Goal: Task Accomplishment & Management: Manage account settings

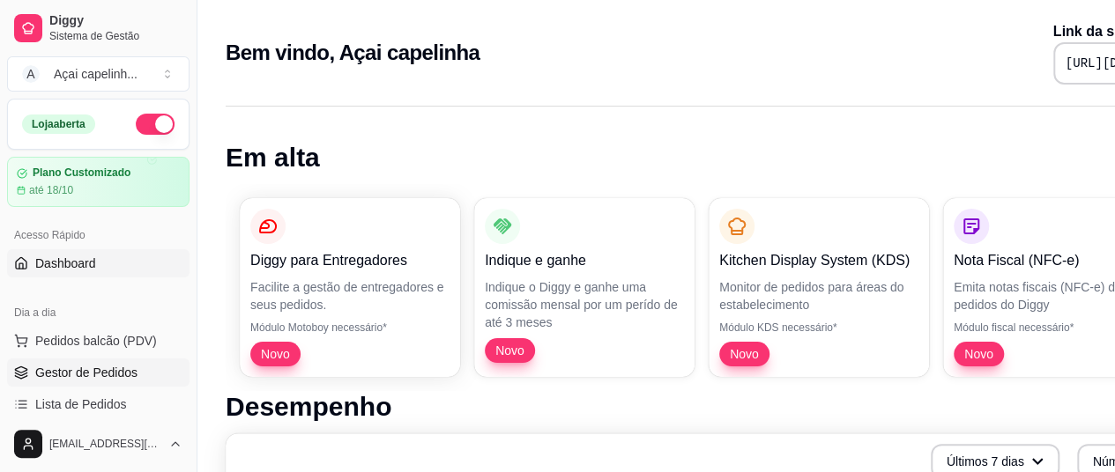
click at [72, 381] on link "Gestor de Pedidos" at bounding box center [98, 373] width 182 height 28
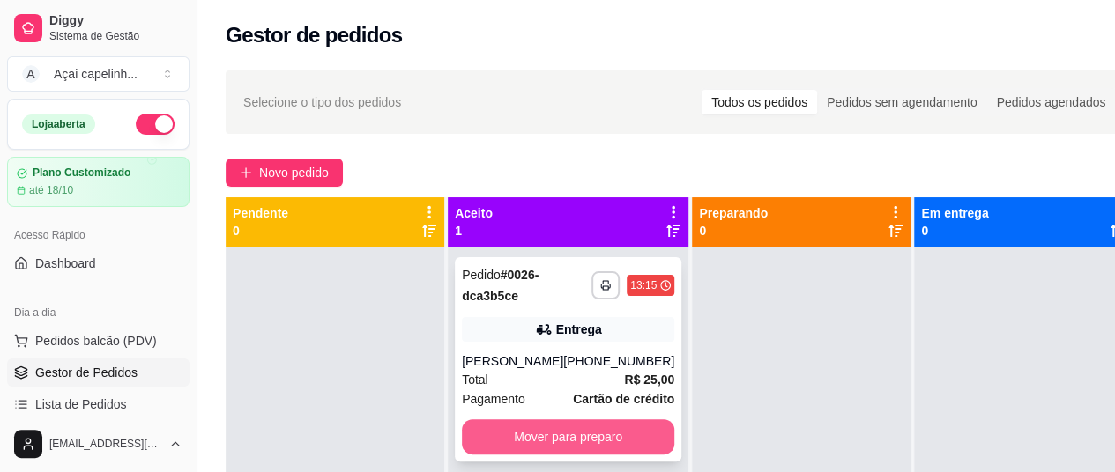
click at [488, 433] on button "Mover para preparo" at bounding box center [568, 436] width 212 height 35
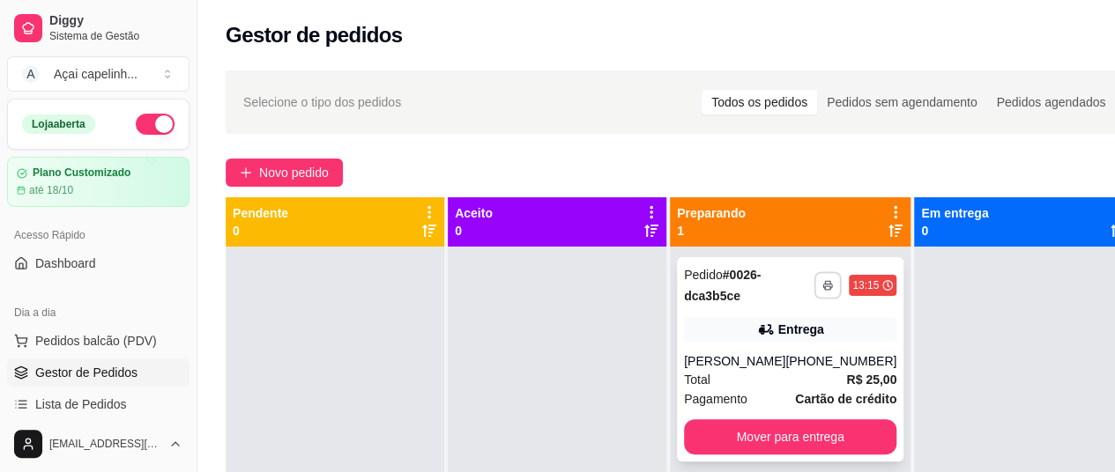
click at [822, 288] on icon "button" at bounding box center [827, 285] width 11 height 11
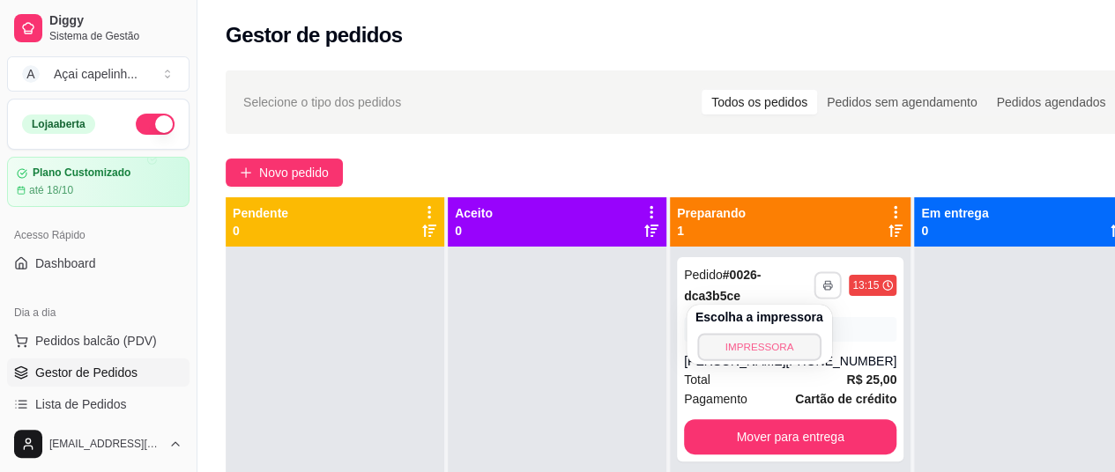
click at [778, 341] on button "IMPRESSORA" at bounding box center [758, 346] width 123 height 27
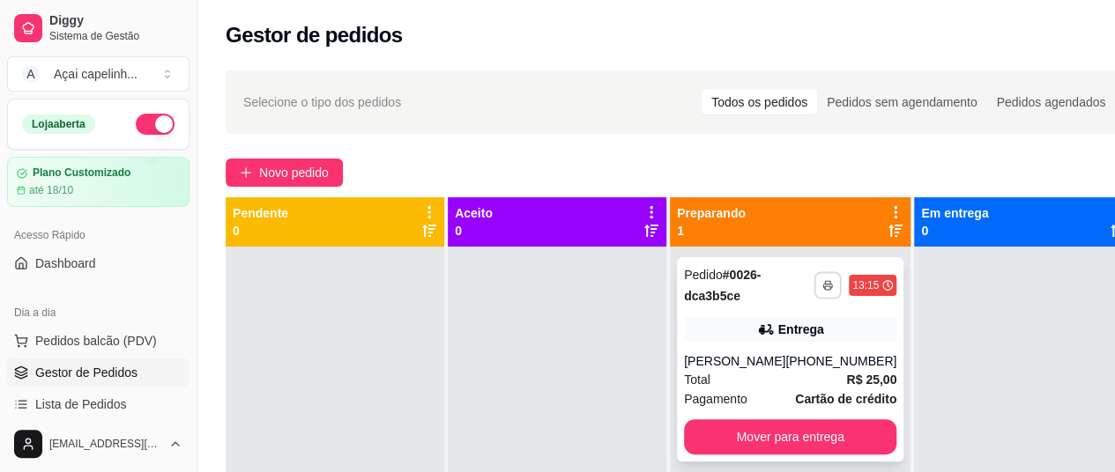
click at [814, 292] on button "button" at bounding box center [827, 284] width 27 height 27
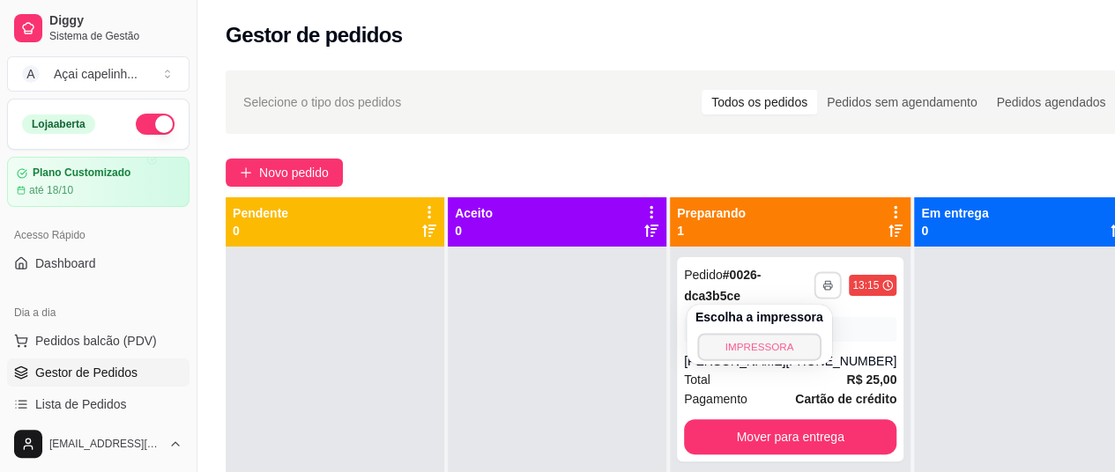
click at [764, 345] on button "IMPRESSORA" at bounding box center [758, 346] width 123 height 27
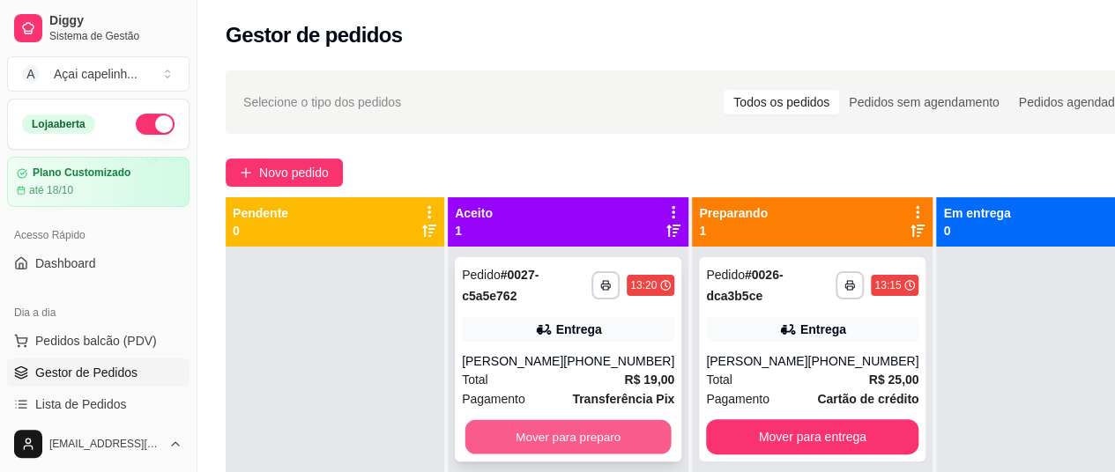
click at [570, 429] on button "Mover para preparo" at bounding box center [568, 437] width 206 height 34
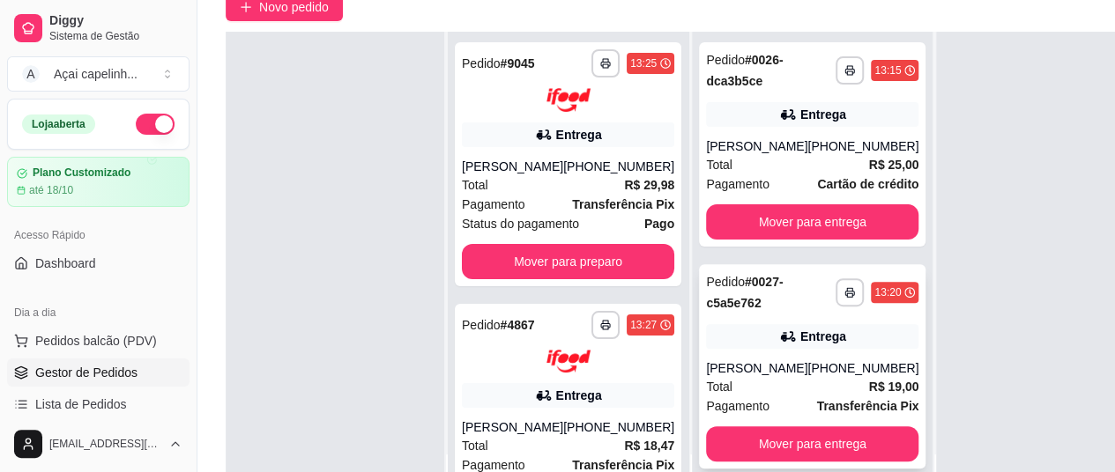
scroll to position [282, 0]
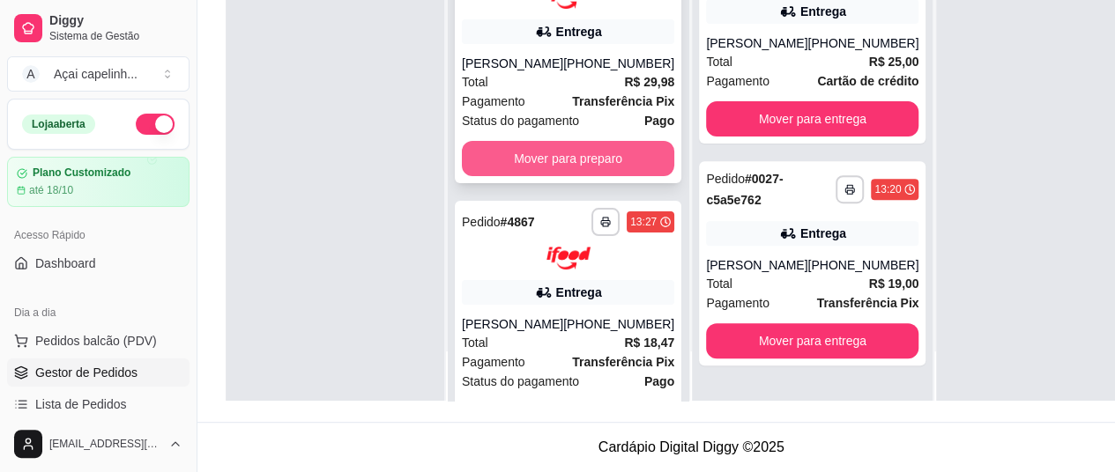
click at [582, 151] on button "Mover para preparo" at bounding box center [568, 158] width 212 height 35
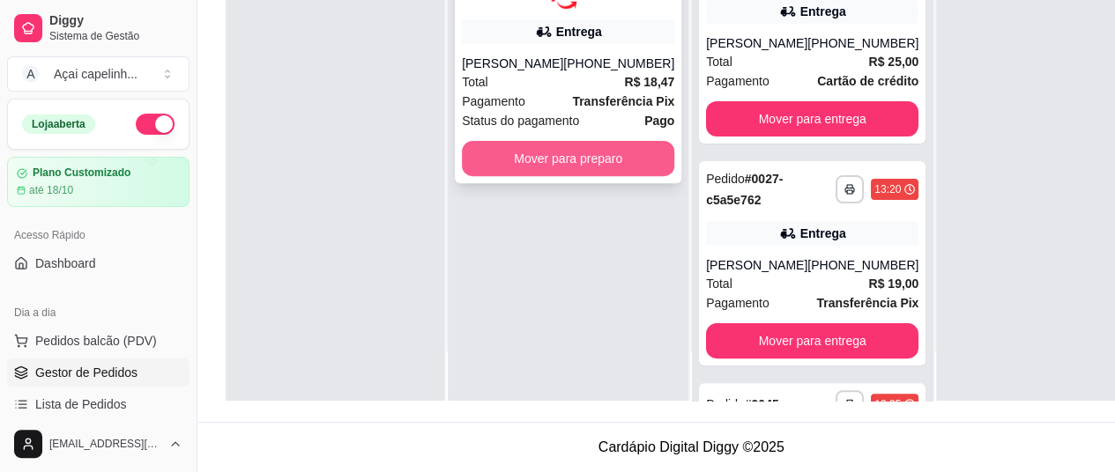
click at [575, 152] on button "Mover para preparo" at bounding box center [568, 158] width 212 height 35
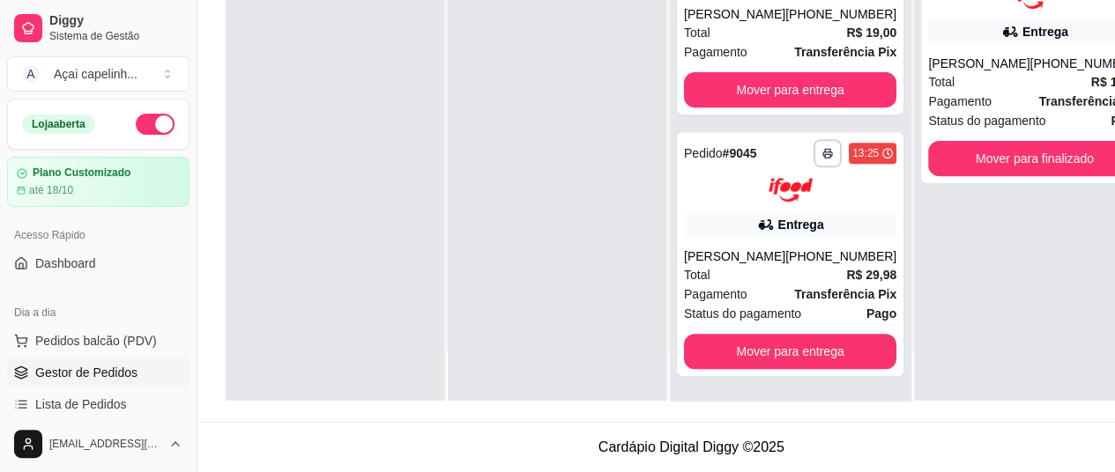
scroll to position [255, 0]
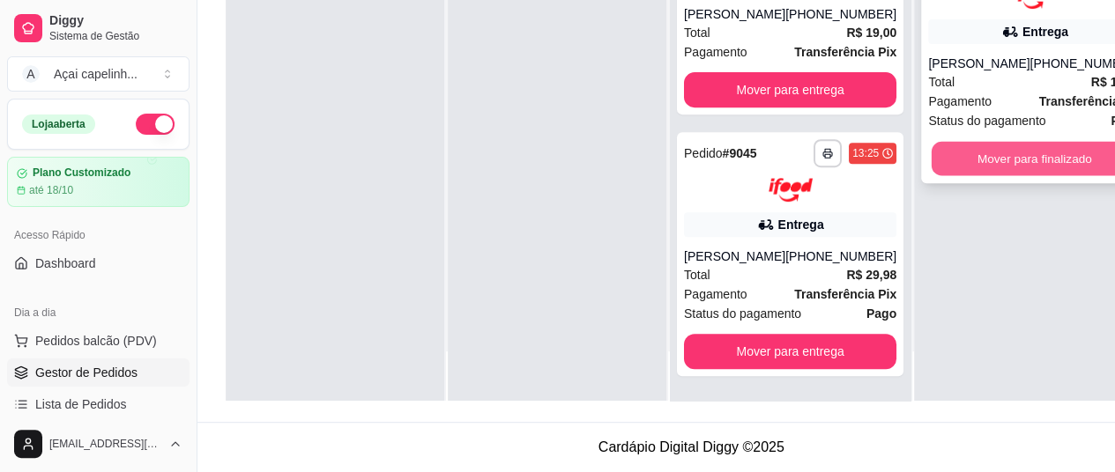
click at [984, 149] on button "Mover para finalizado" at bounding box center [1034, 158] width 206 height 34
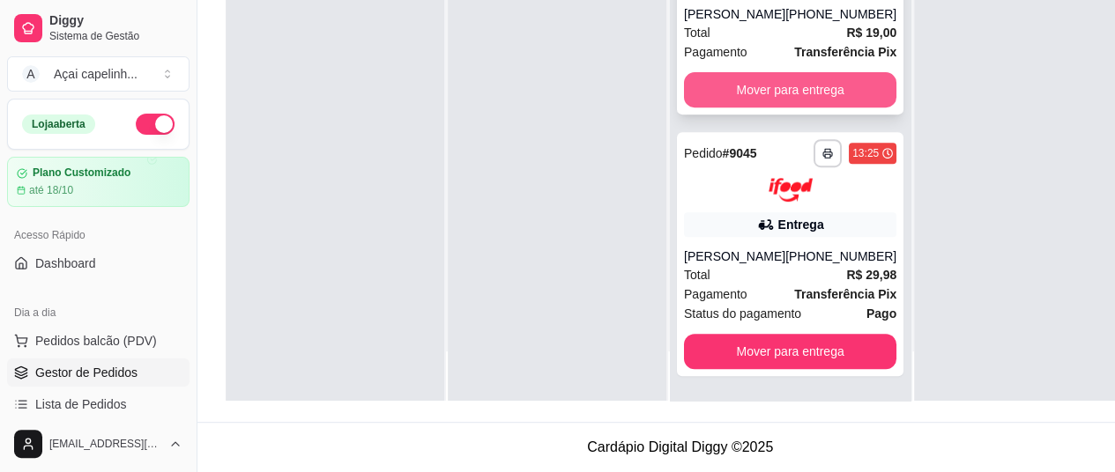
click at [817, 91] on button "Mover para entrega" at bounding box center [790, 89] width 212 height 35
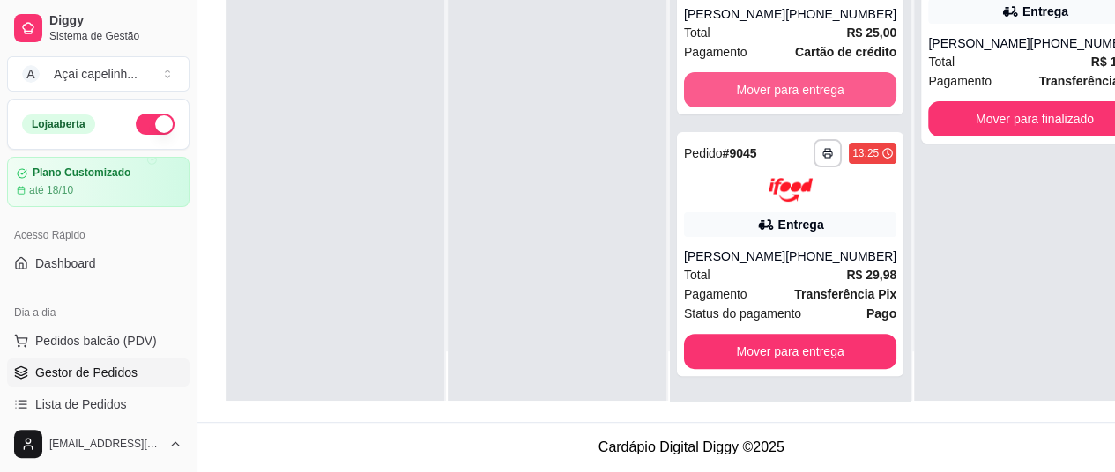
scroll to position [33, 0]
click at [817, 91] on button "Mover para entrega" at bounding box center [790, 89] width 212 height 35
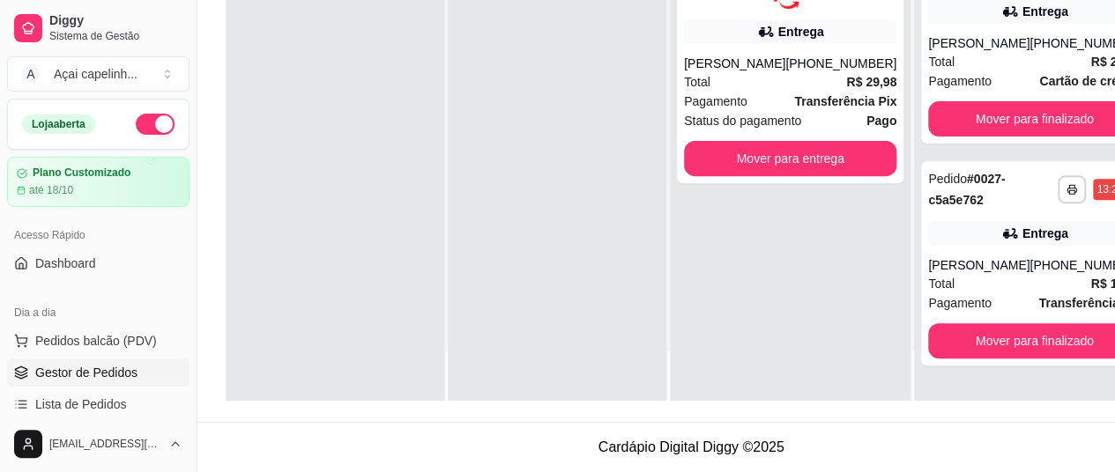
scroll to position [0, 0]
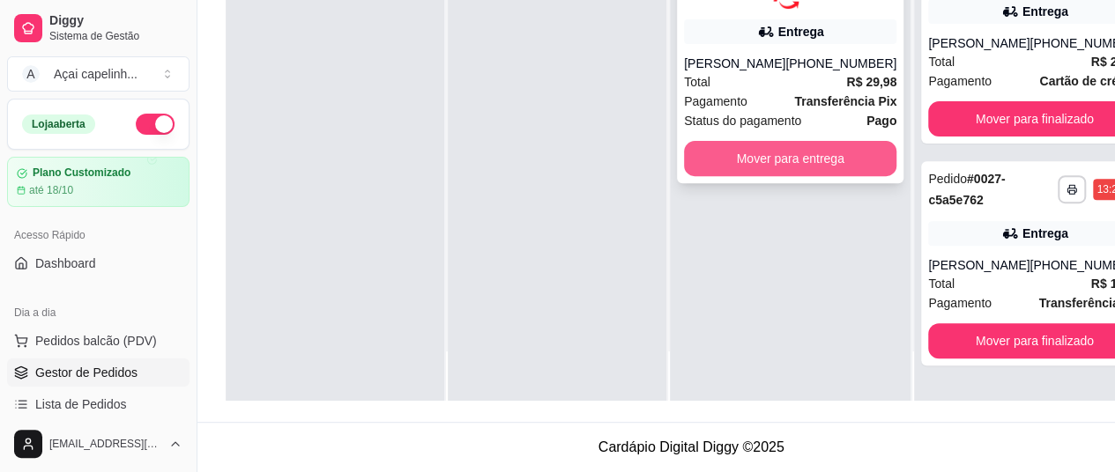
click at [789, 152] on button "Mover para entrega" at bounding box center [790, 158] width 212 height 35
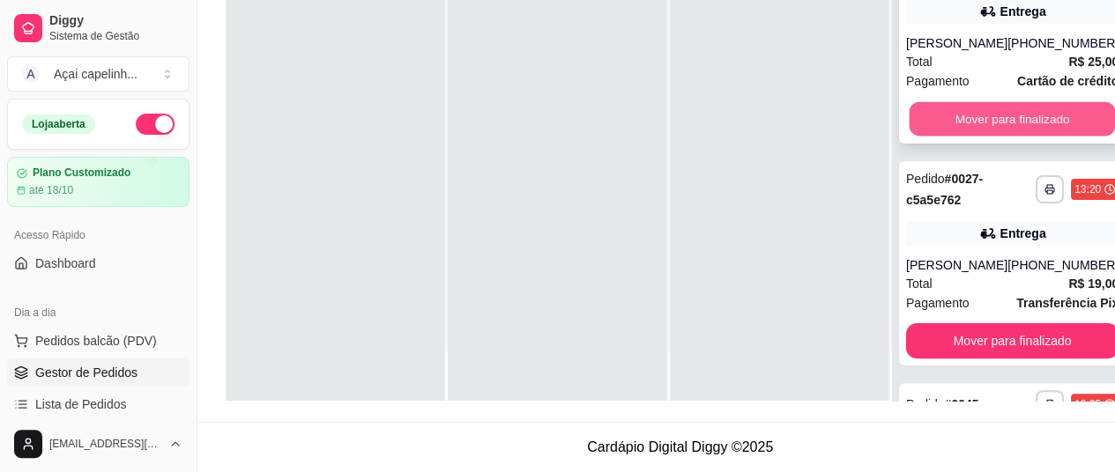
click at [970, 124] on button "Mover para finalizado" at bounding box center [1012, 119] width 206 height 34
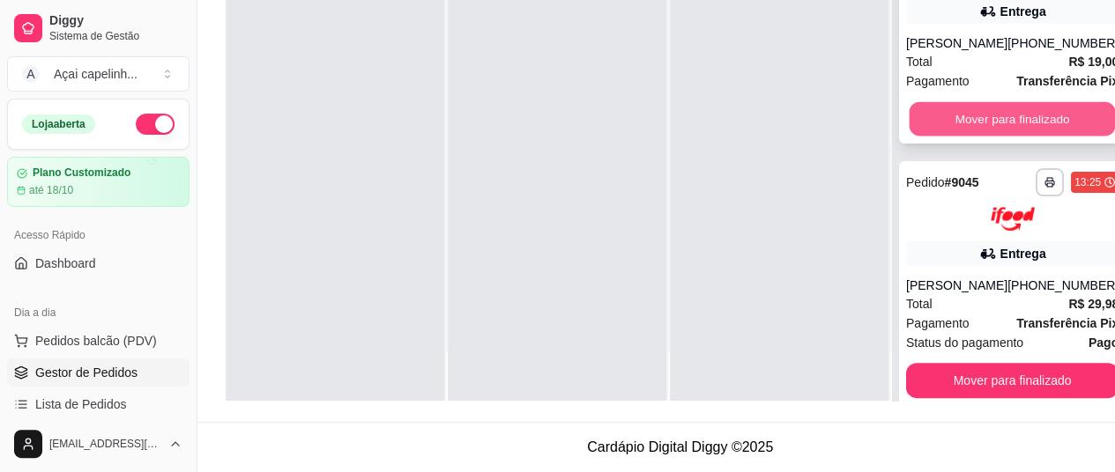
click at [972, 104] on button "Mover para finalizado" at bounding box center [1012, 119] width 206 height 34
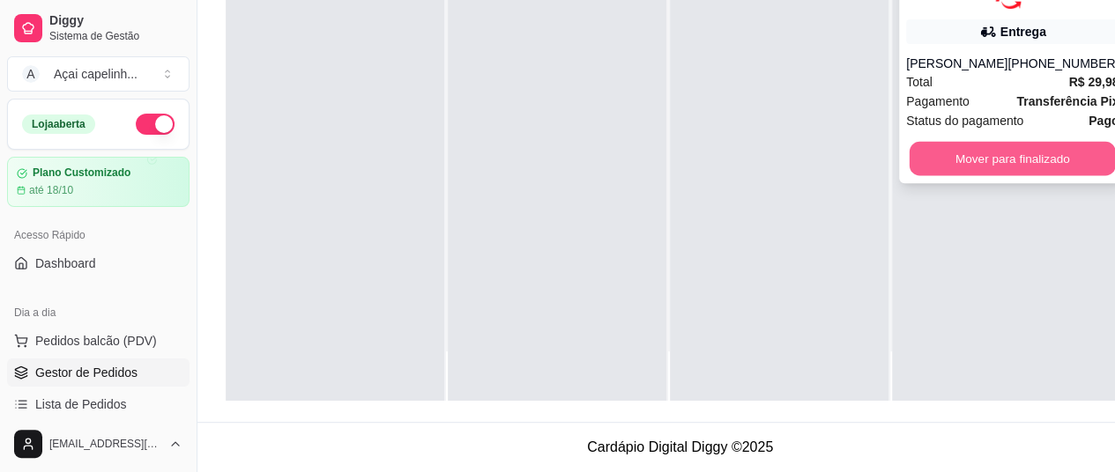
click at [980, 145] on button "Mover para finalizado" at bounding box center [1012, 158] width 206 height 34
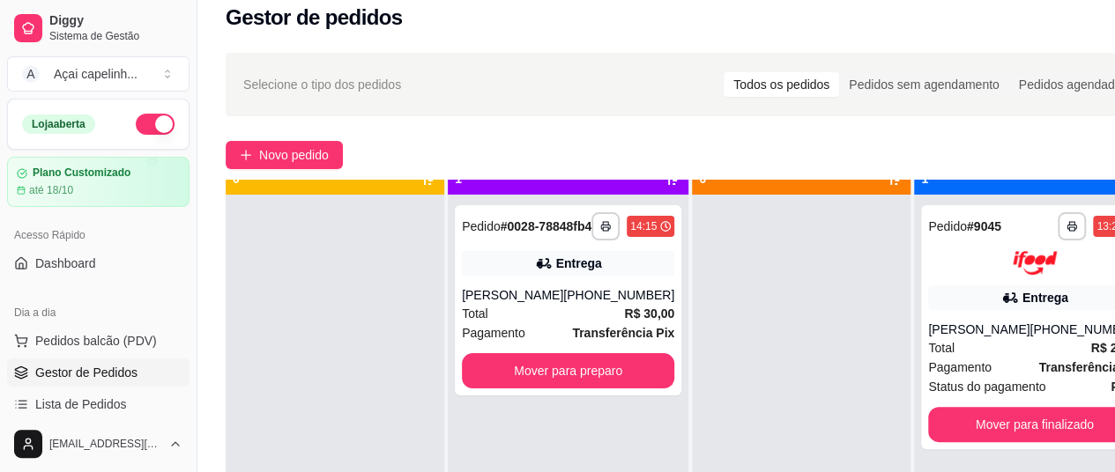
scroll to position [49, 0]
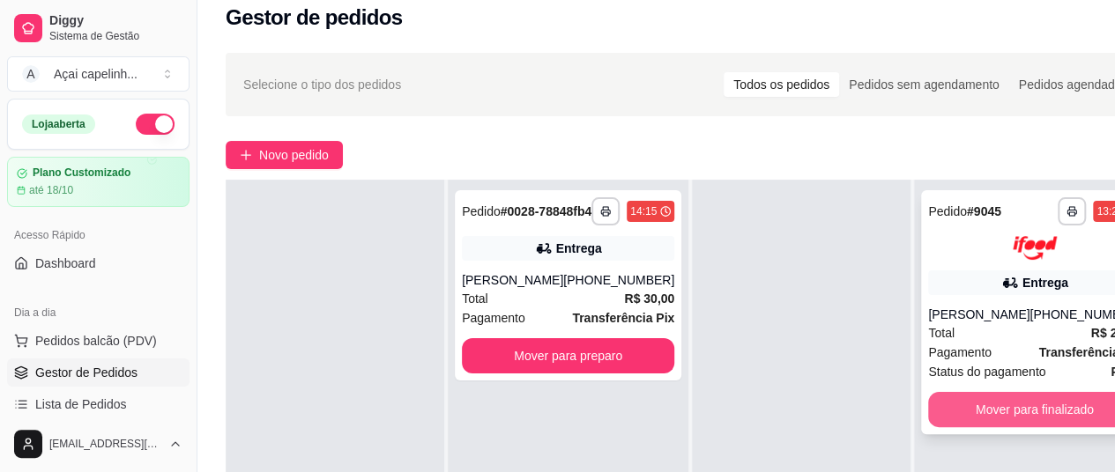
click at [958, 409] on button "Mover para finalizado" at bounding box center [1034, 409] width 212 height 35
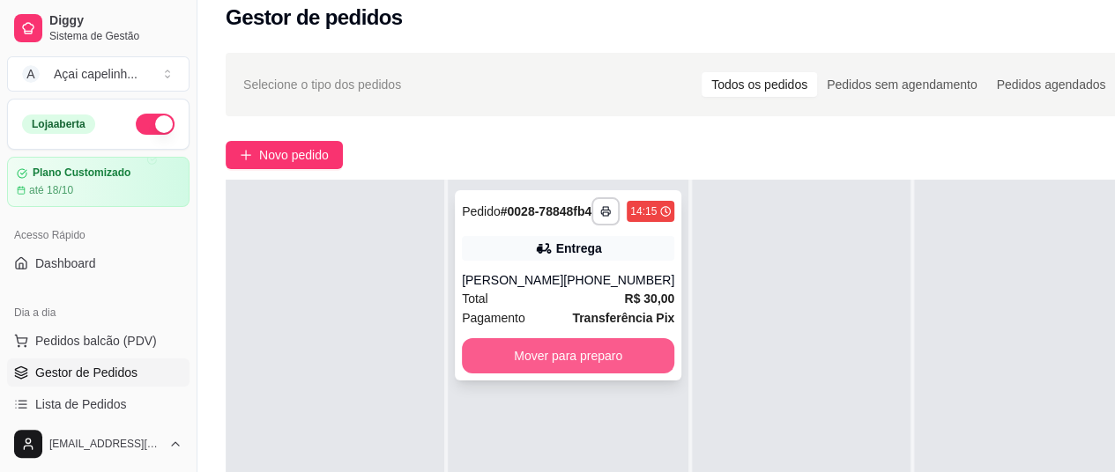
click at [603, 371] on button "Mover para preparo" at bounding box center [568, 355] width 212 height 35
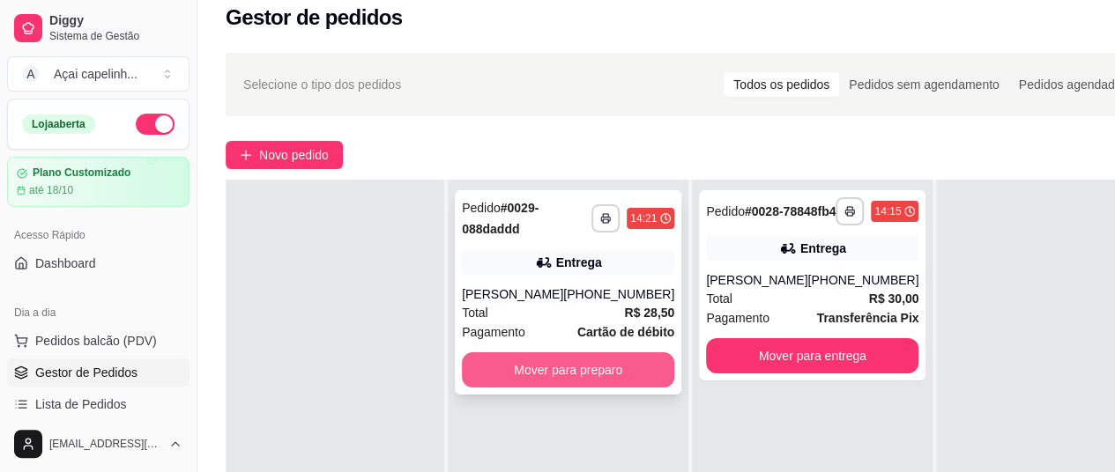
click at [611, 375] on button "Mover para preparo" at bounding box center [568, 369] width 212 height 35
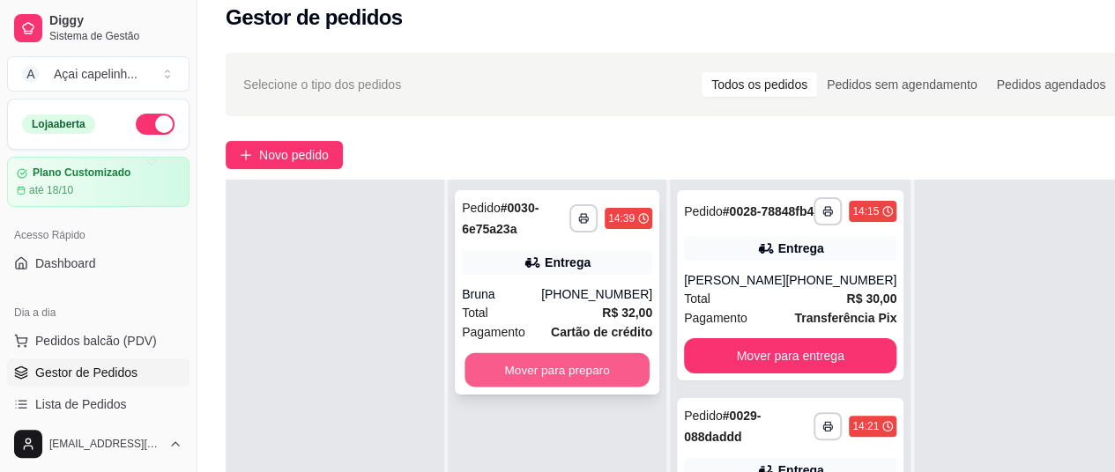
click at [559, 373] on button "Mover para preparo" at bounding box center [556, 370] width 185 height 34
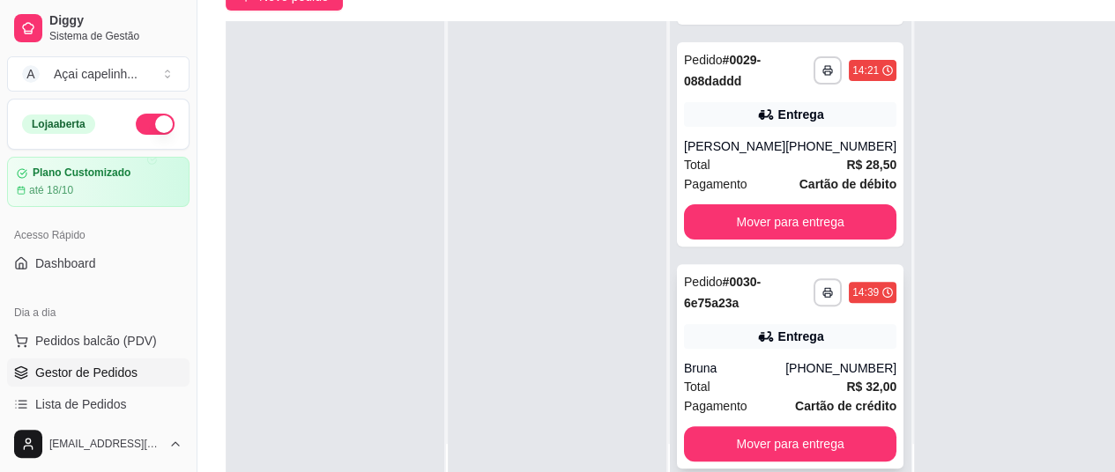
scroll to position [282, 0]
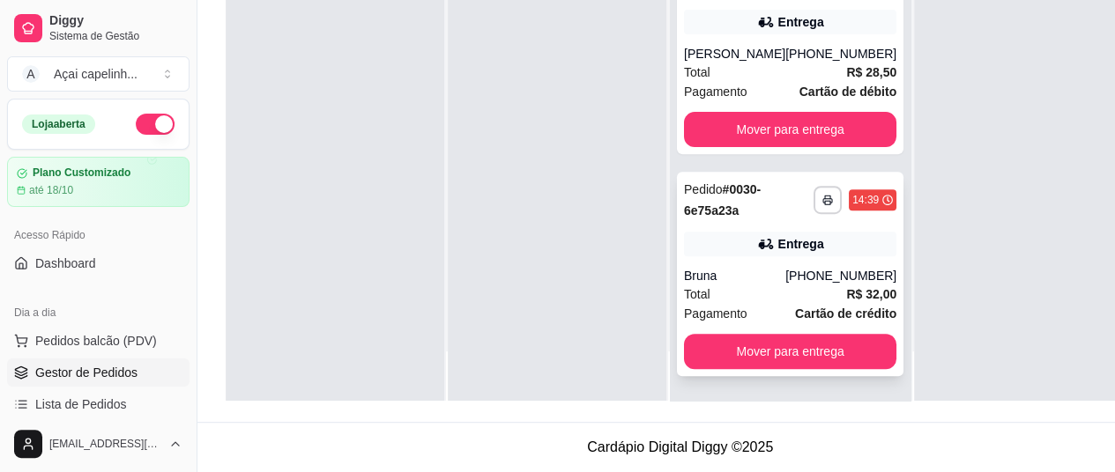
click at [784, 295] on div "Total R$ 32,00" at bounding box center [790, 294] width 212 height 19
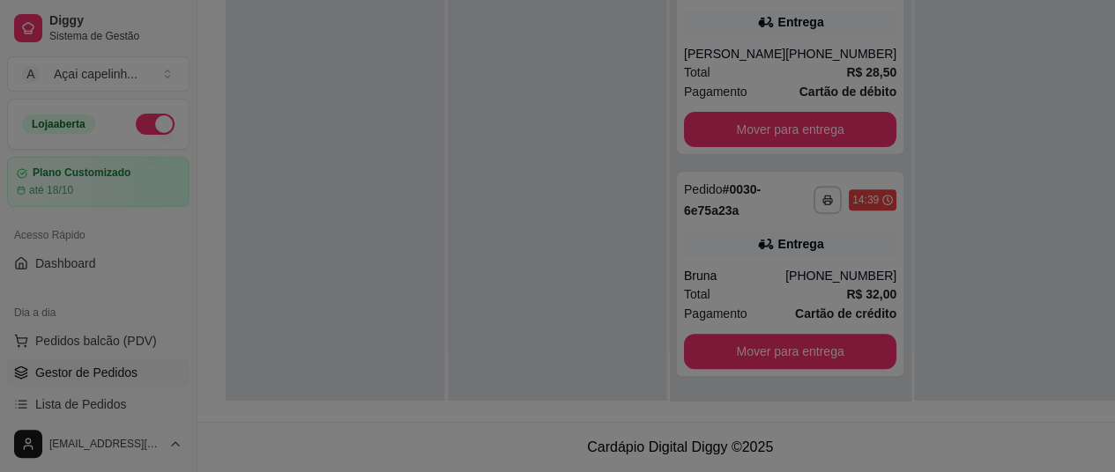
scroll to position [268, 0]
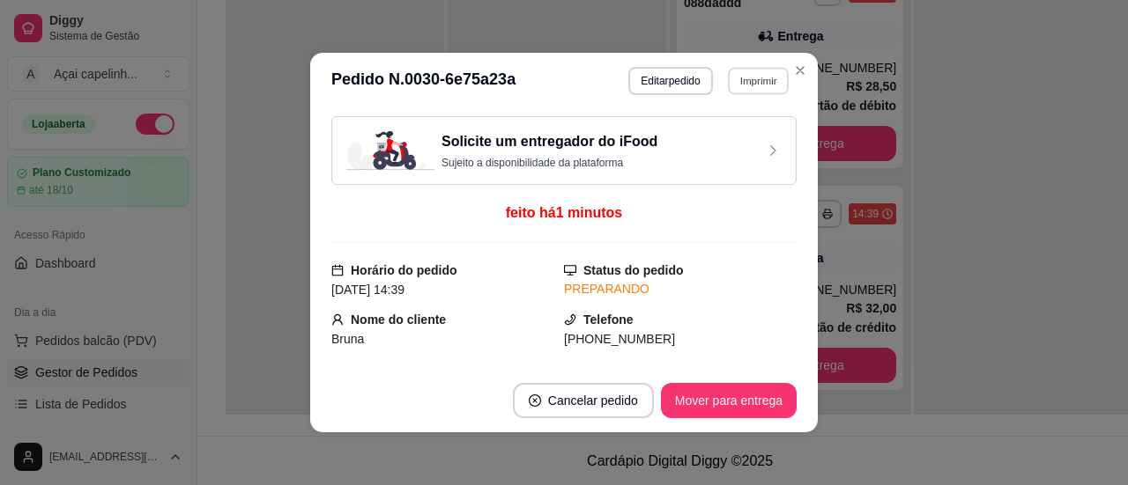
click at [739, 70] on button "Imprimir" at bounding box center [758, 80] width 61 height 27
click at [707, 152] on button "IMPRESSORA" at bounding box center [720, 144] width 128 height 28
click at [745, 86] on button "Imprimir" at bounding box center [758, 81] width 63 height 28
click at [726, 146] on button "IMPRESSORA" at bounding box center [719, 143] width 123 height 27
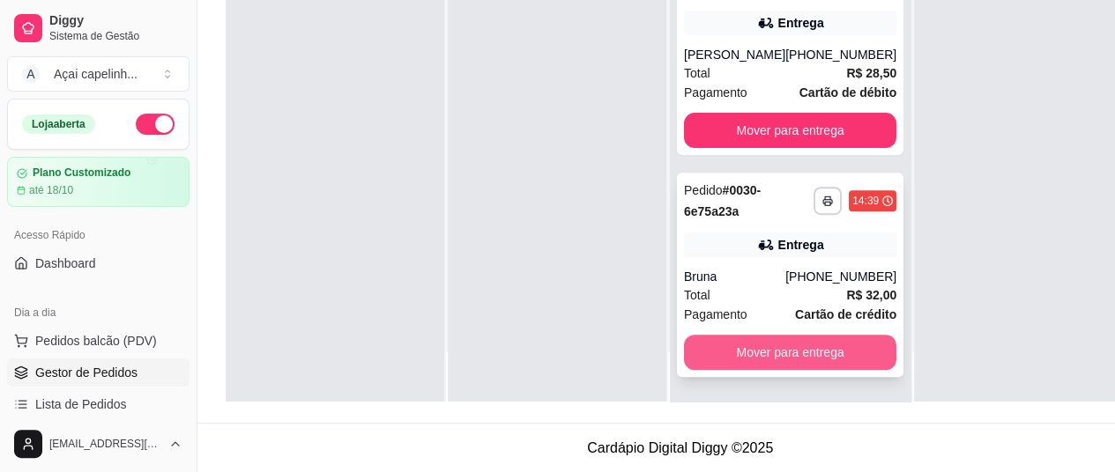
click at [801, 370] on button "Mover para entrega" at bounding box center [790, 352] width 212 height 35
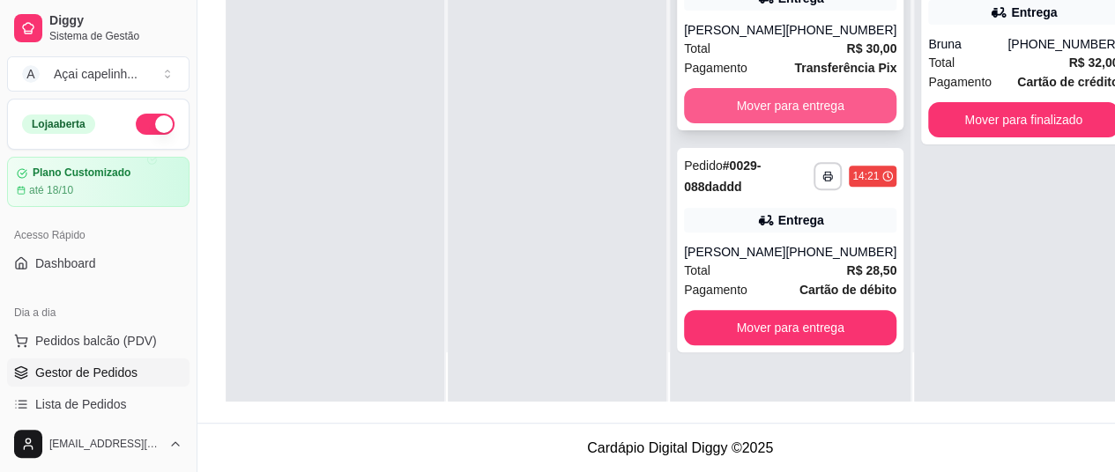
scroll to position [0, 0]
click at [761, 122] on button "Mover para entrega" at bounding box center [790, 106] width 206 height 34
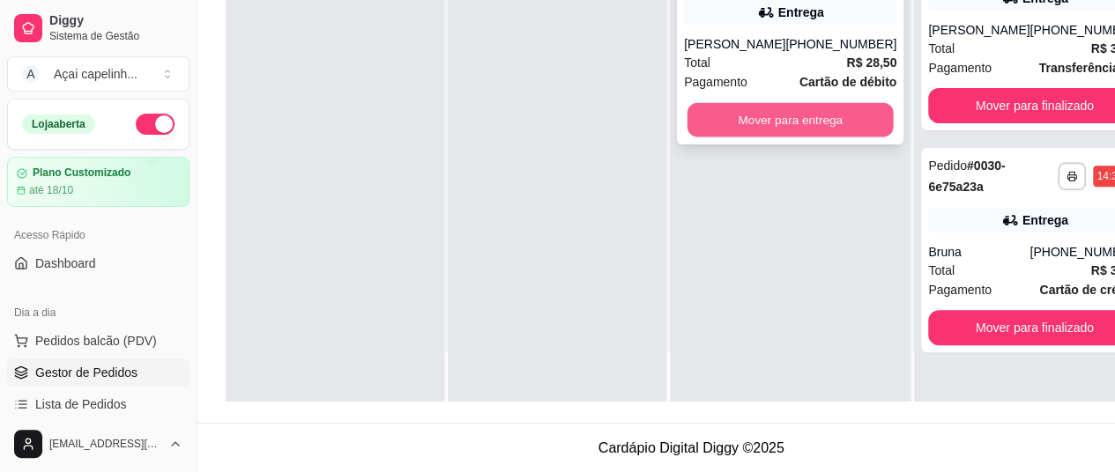
click at [775, 110] on button "Mover para entrega" at bounding box center [790, 120] width 206 height 34
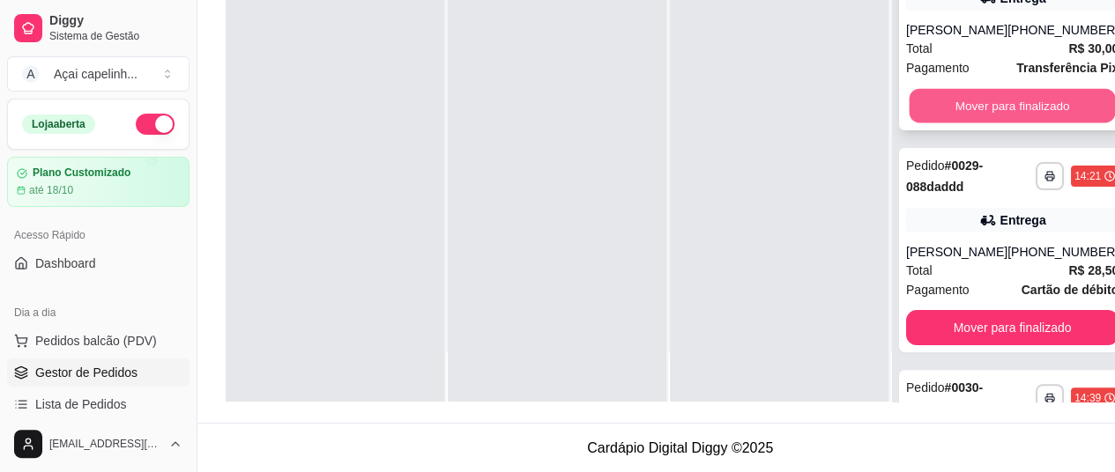
click at [948, 122] on button "Mover para finalizado" at bounding box center [1012, 106] width 206 height 34
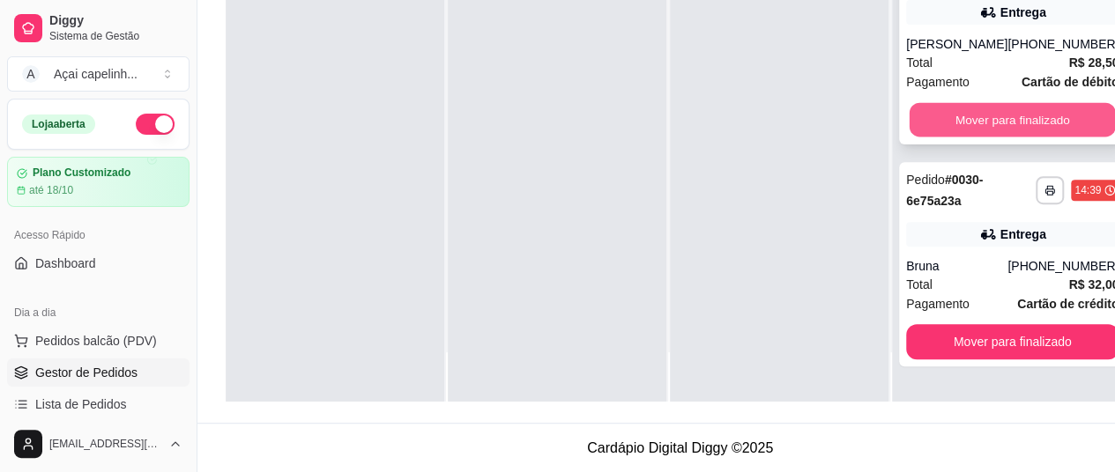
click at [949, 126] on button "Mover para finalizado" at bounding box center [1012, 120] width 206 height 34
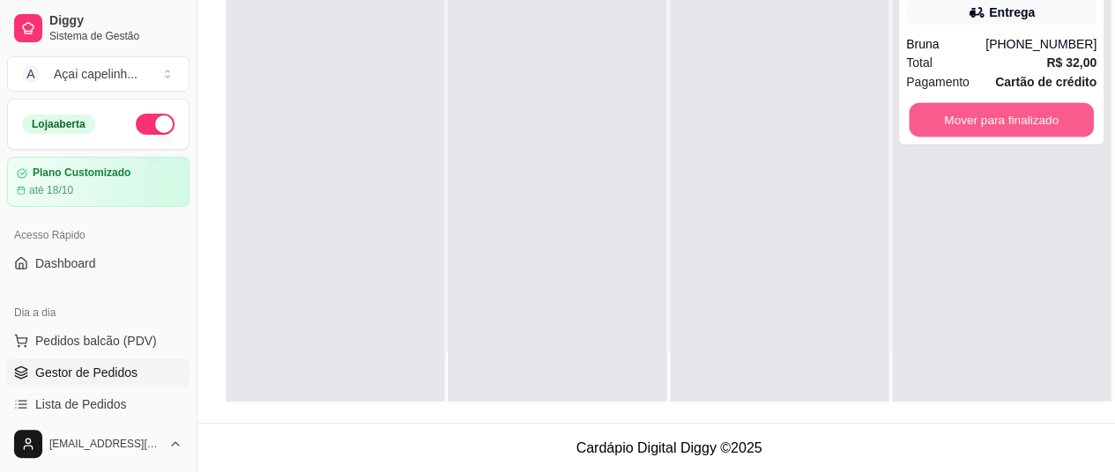
click at [949, 126] on button "Mover para finalizado" at bounding box center [1000, 120] width 185 height 34
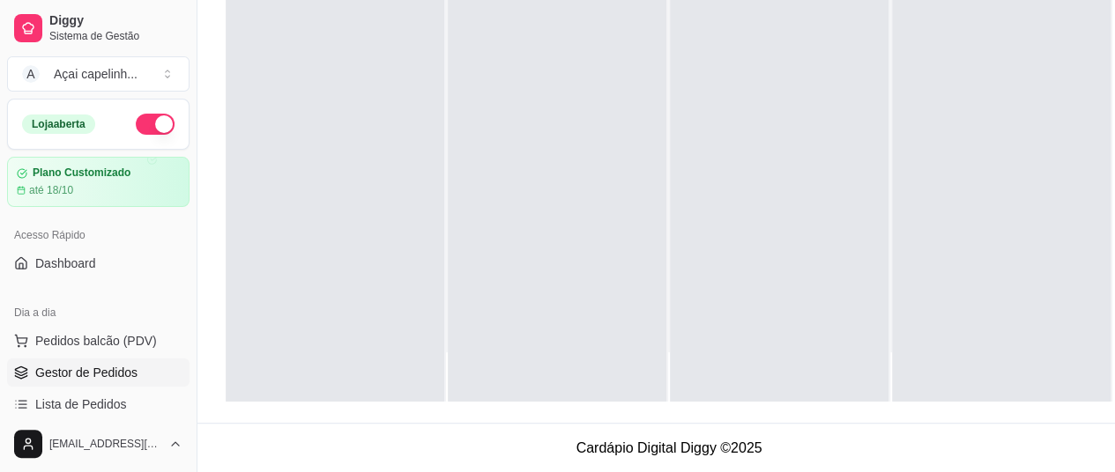
click at [82, 374] on span "Gestor de Pedidos" at bounding box center [86, 373] width 102 height 18
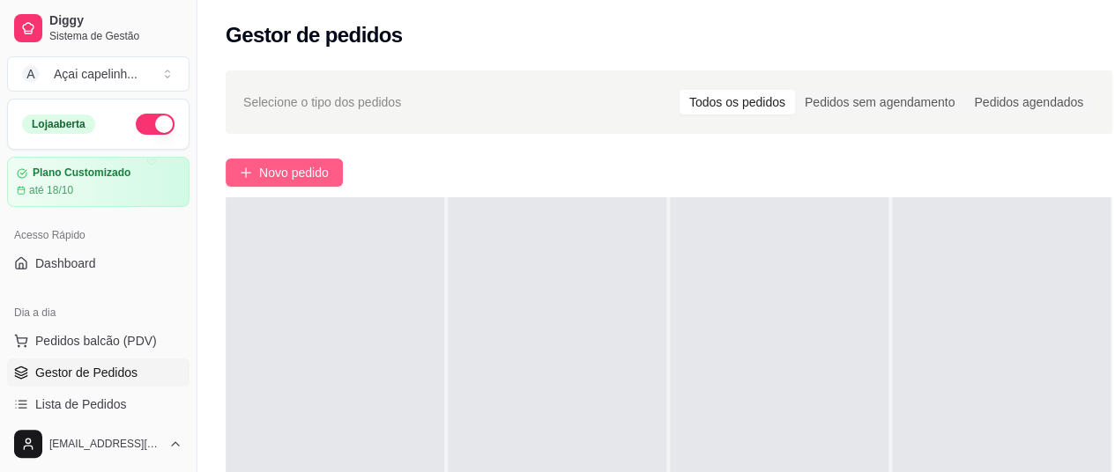
click at [312, 170] on span "Novo pedido" at bounding box center [294, 172] width 70 height 19
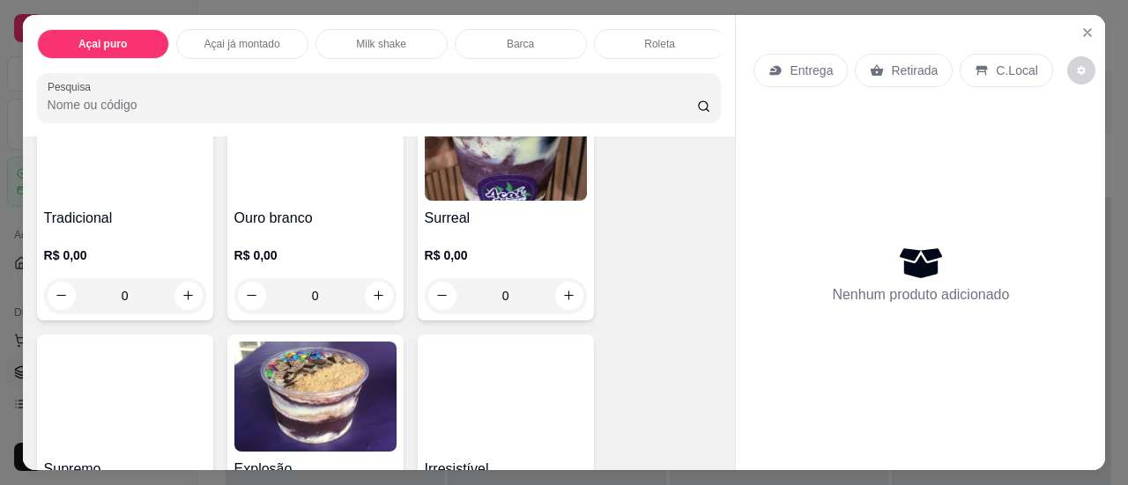
scroll to position [881, 0]
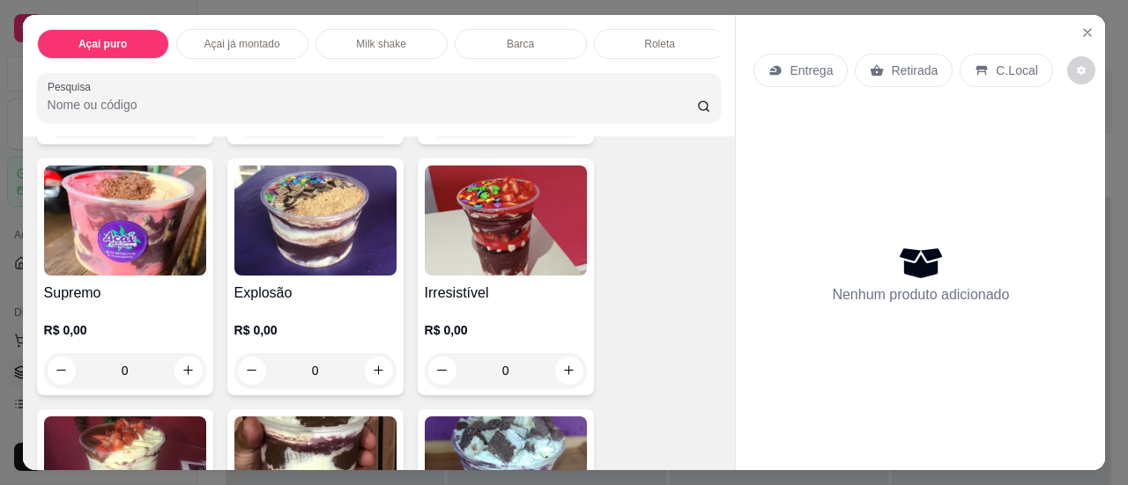
click at [140, 232] on img at bounding box center [125, 221] width 162 height 110
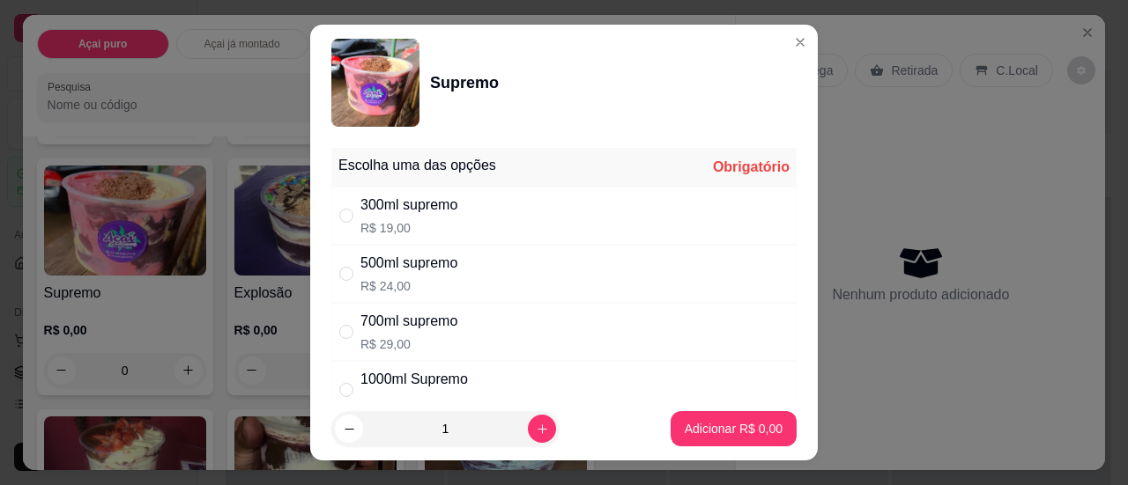
scroll to position [176, 0]
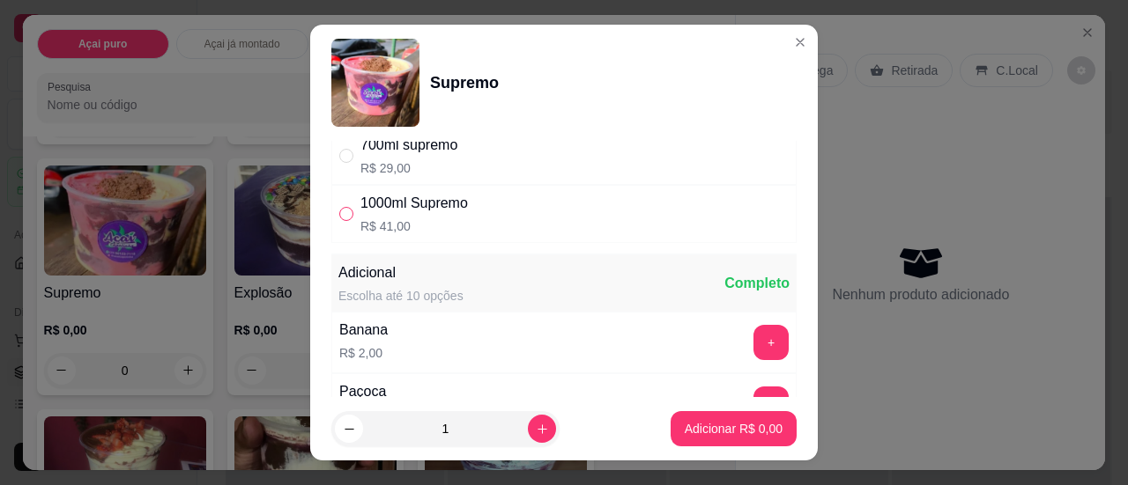
click at [339, 212] on input "" at bounding box center [346, 214] width 14 height 14
radio input "true"
click at [687, 427] on p "Adicionar R$ 41,00" at bounding box center [730, 429] width 105 height 18
type input "1"
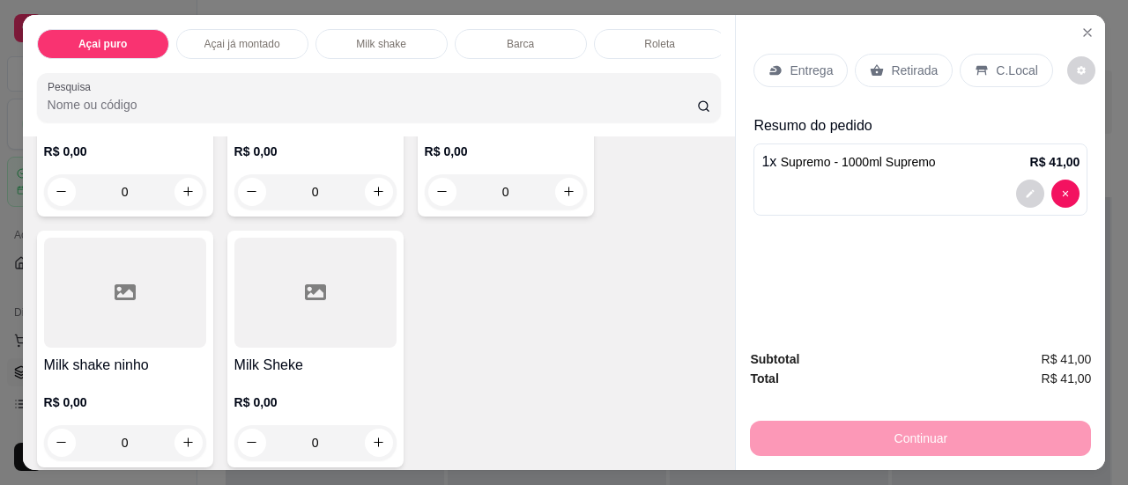
scroll to position [1762, 0]
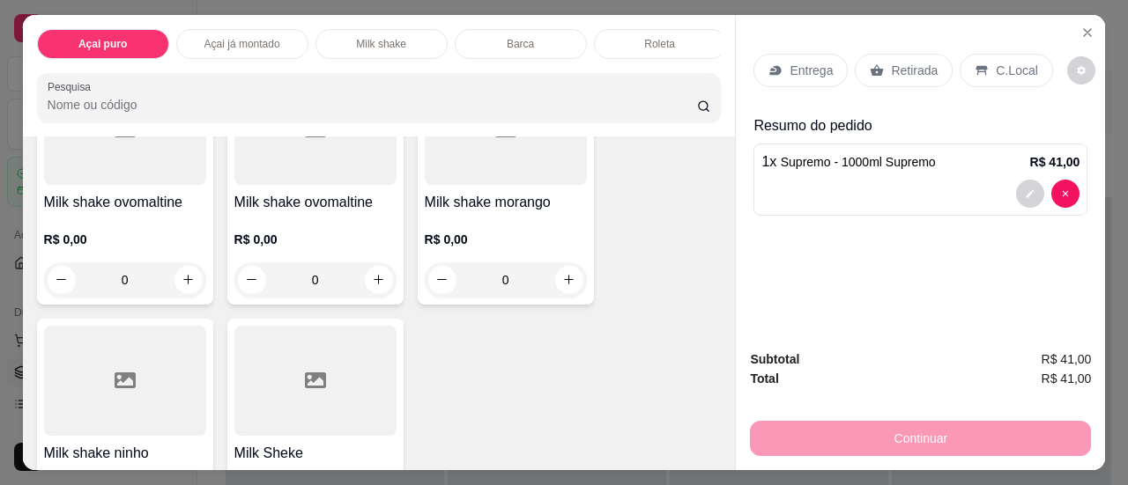
click at [544, 232] on div "R$ 0,00 0" at bounding box center [506, 255] width 162 height 85
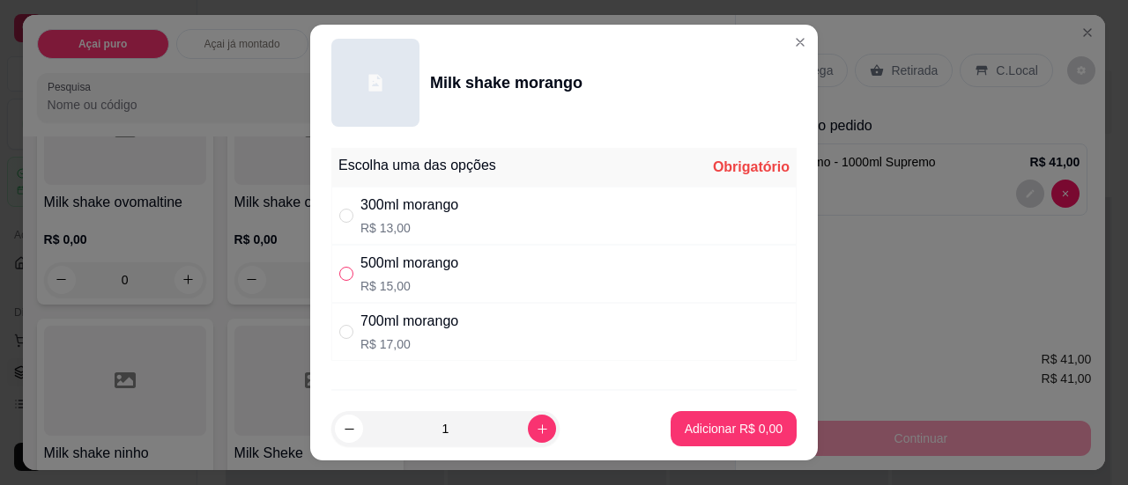
click at [342, 276] on input "" at bounding box center [346, 274] width 14 height 14
radio input "true"
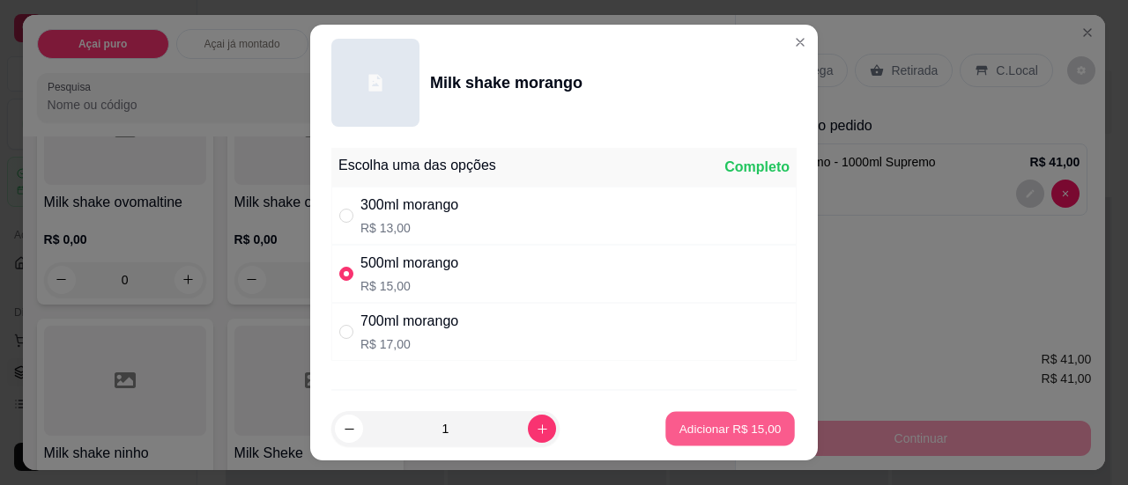
click at [679, 423] on p "Adicionar R$ 15,00" at bounding box center [730, 429] width 102 height 17
type input "1"
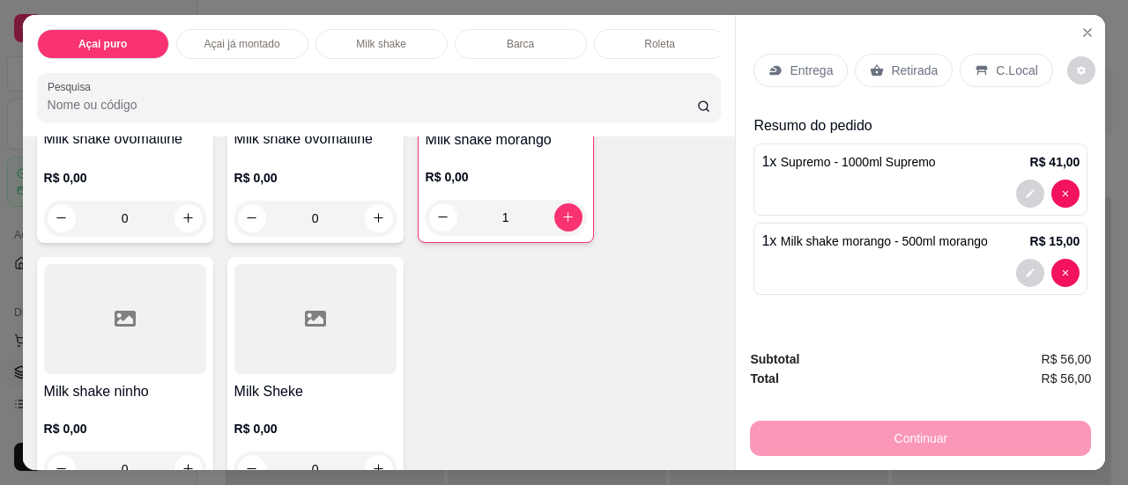
scroll to position [1850, 0]
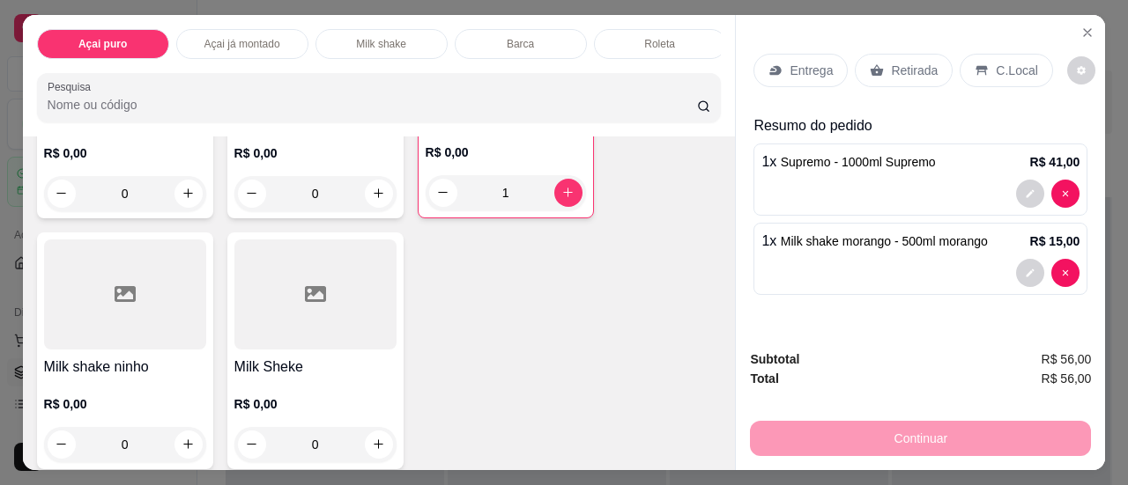
click at [328, 371] on h4 "Milk Sheke" at bounding box center [315, 367] width 162 height 21
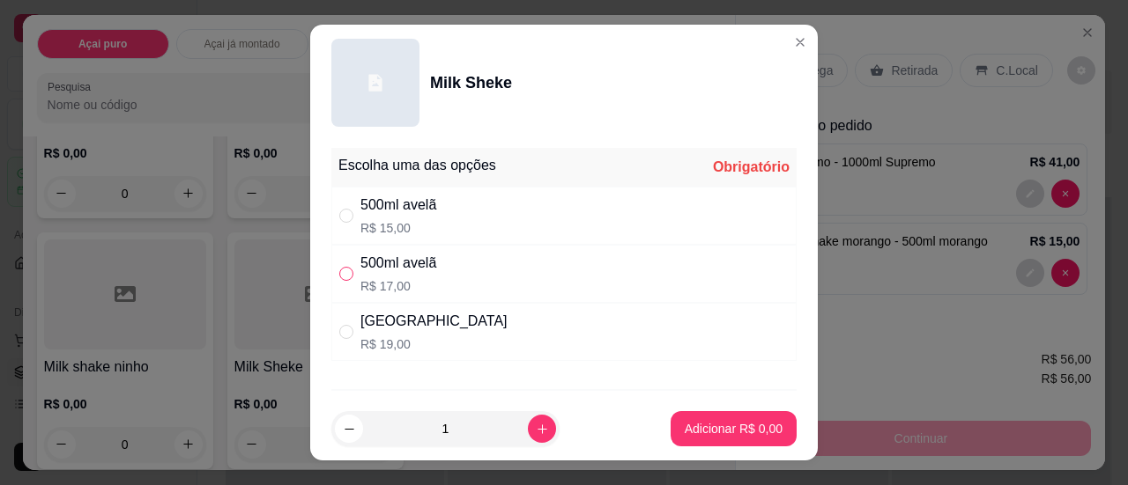
click at [339, 271] on input "" at bounding box center [346, 274] width 14 height 14
radio input "true"
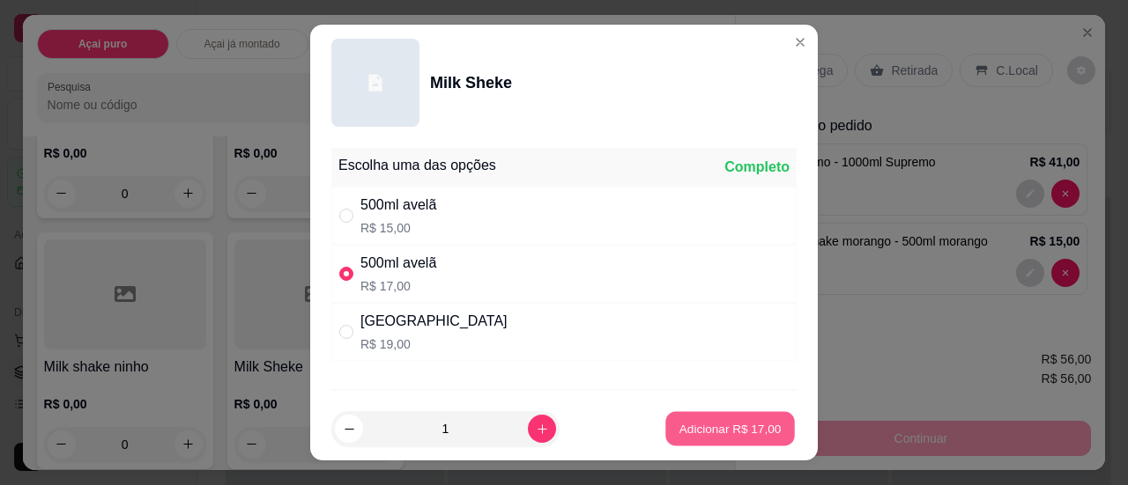
click at [696, 438] on p "Adicionar R$ 17,00" at bounding box center [730, 429] width 102 height 17
type input "1"
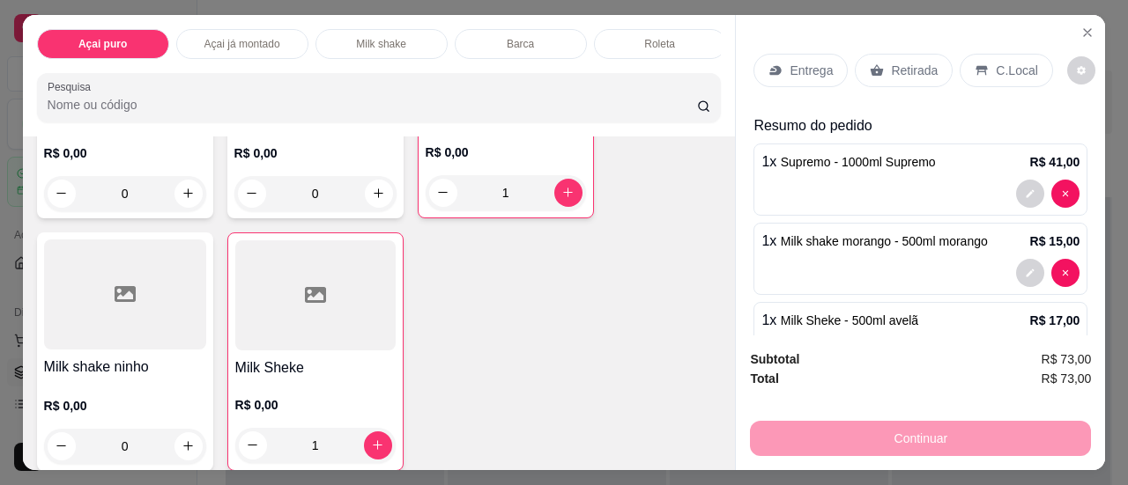
click at [778, 54] on div "Entrega" at bounding box center [800, 70] width 94 height 33
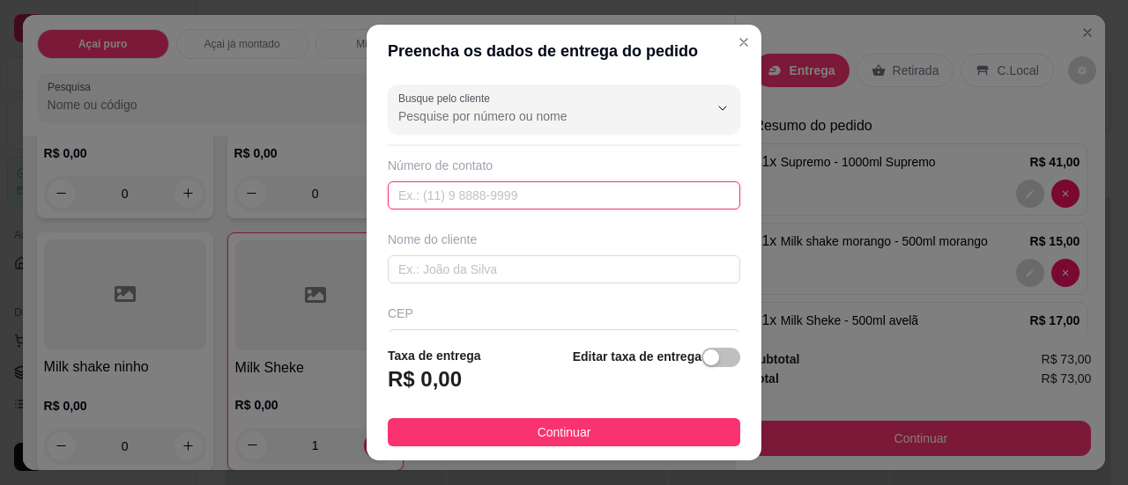
click at [520, 201] on input "text" at bounding box center [564, 195] width 352 height 28
type input "111111"
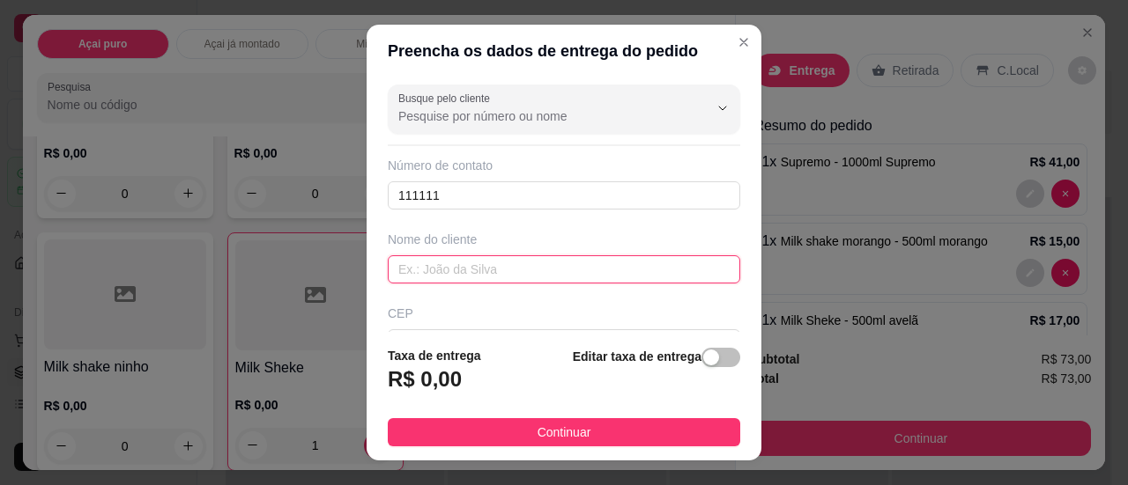
click at [514, 274] on input "text" at bounding box center [564, 269] width 352 height 28
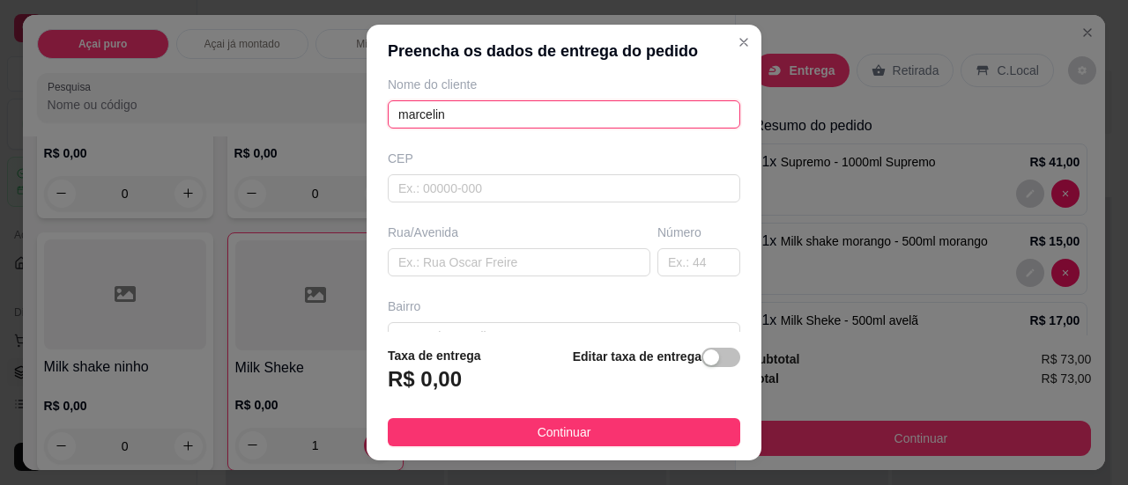
scroll to position [176, 0]
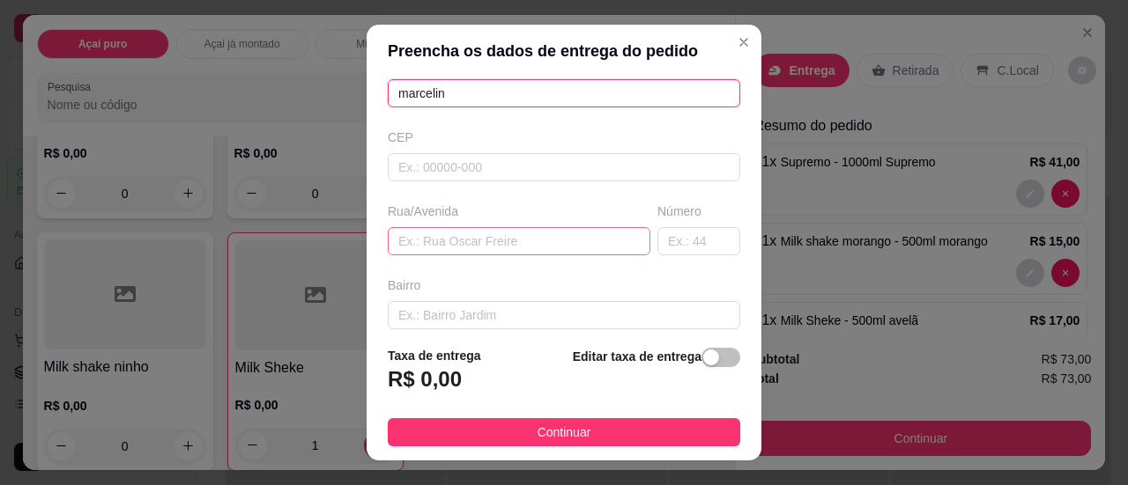
type input "marcelin"
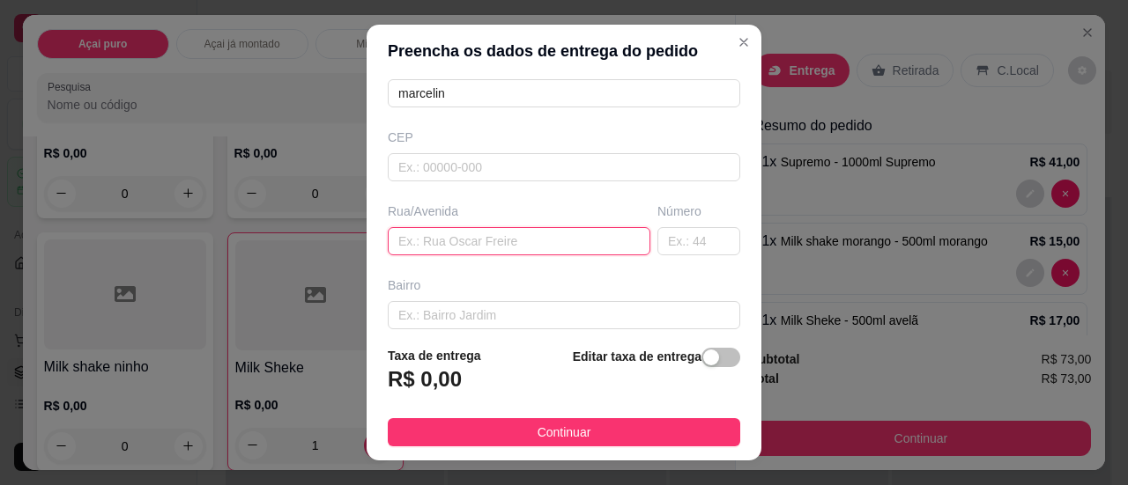
click at [456, 227] on input "text" at bounding box center [519, 241] width 263 height 28
type input "oceania"
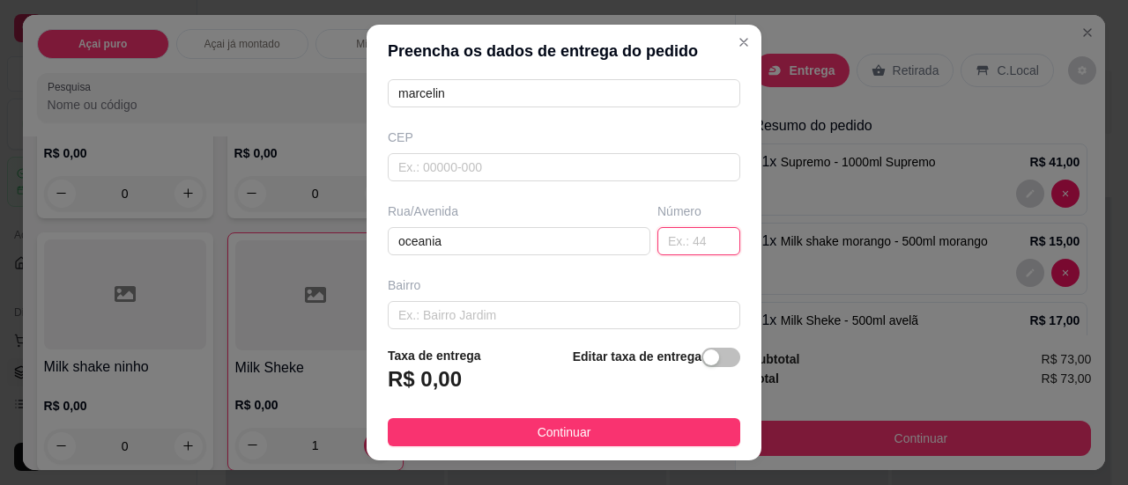
click at [670, 237] on input "text" at bounding box center [698, 241] width 83 height 28
type input "18"
click at [457, 304] on input "text" at bounding box center [564, 315] width 352 height 28
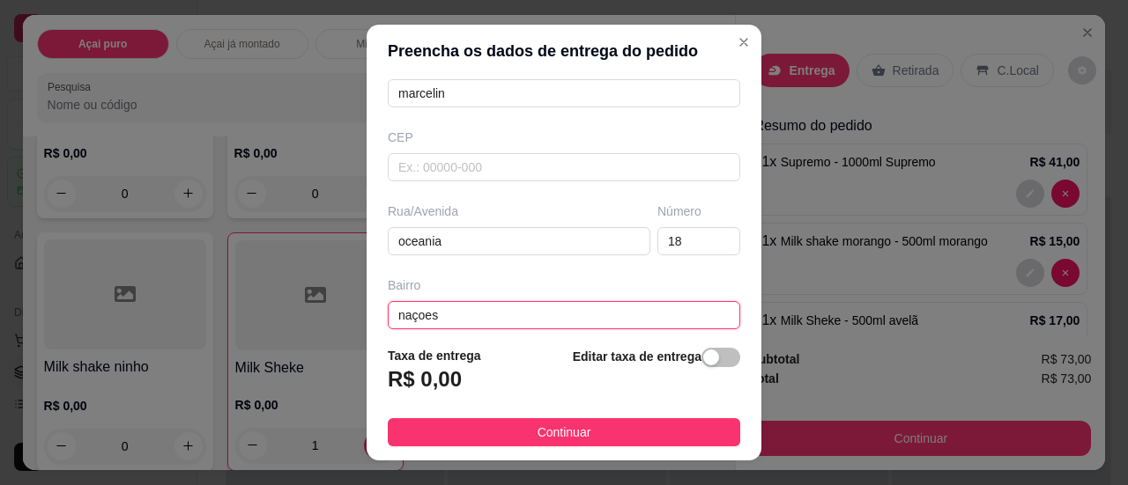
scroll to position [264, 0]
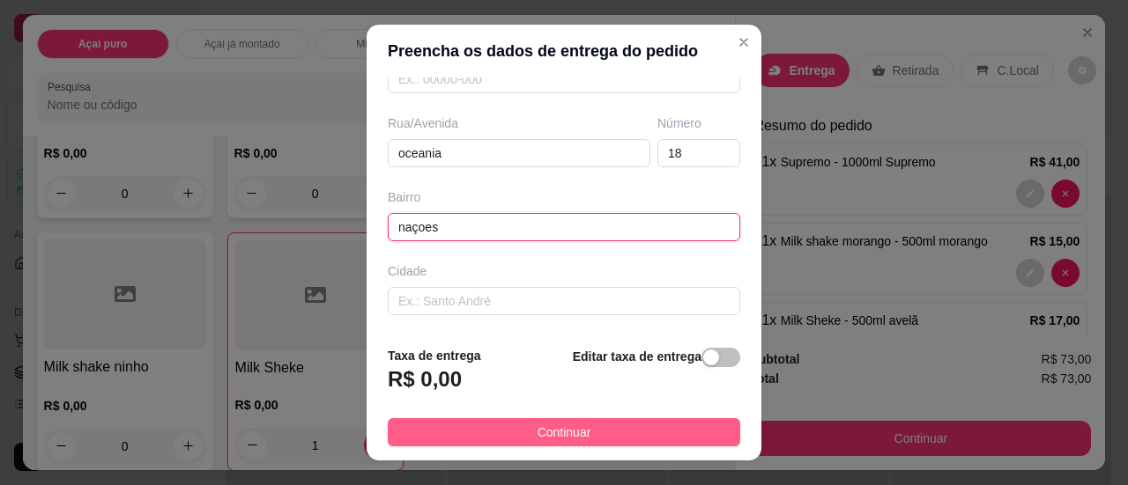
type input "naçoes"
click at [474, 434] on button "Continuar" at bounding box center [564, 432] width 352 height 28
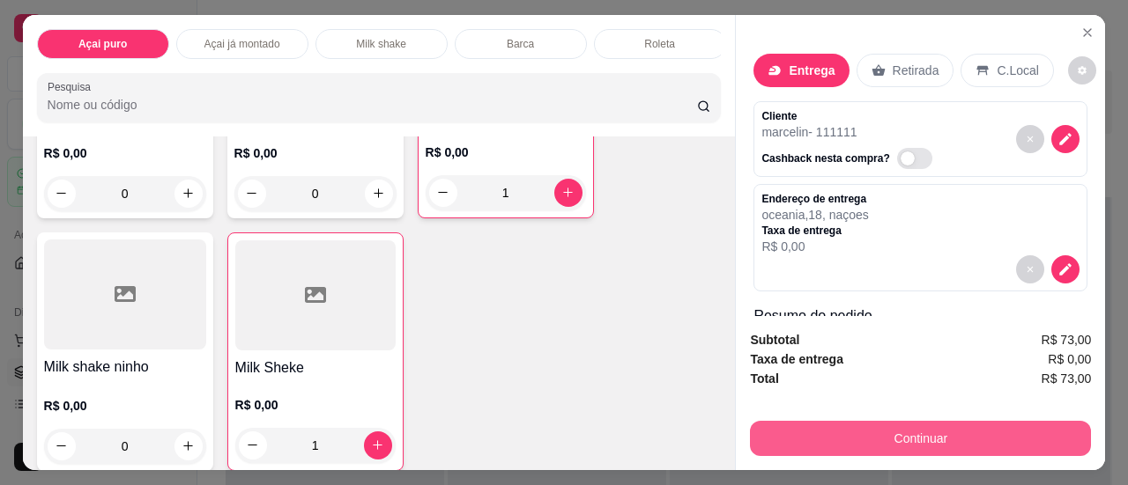
click at [885, 427] on button "Continuar" at bounding box center [920, 438] width 341 height 35
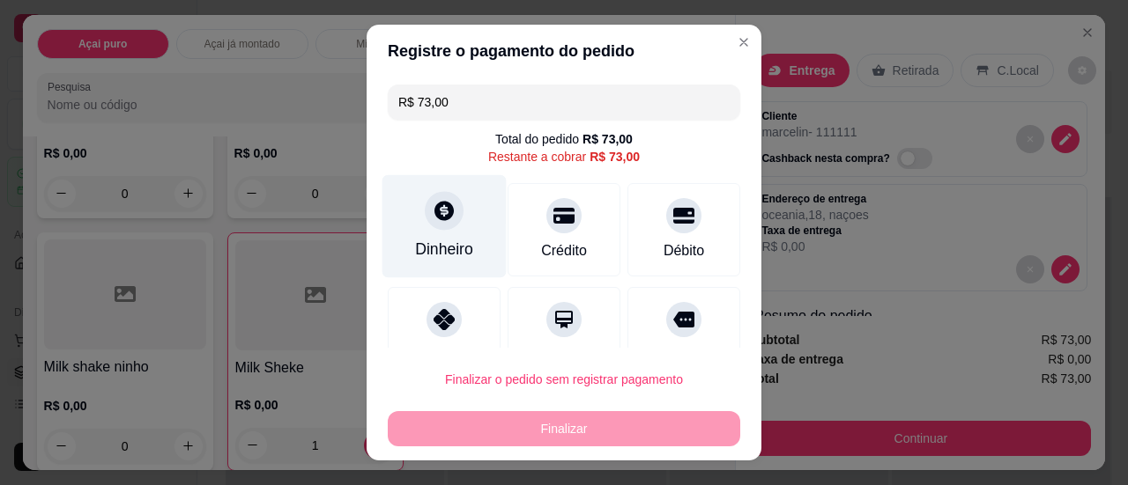
click at [458, 233] on div "Dinheiro" at bounding box center [444, 225] width 124 height 103
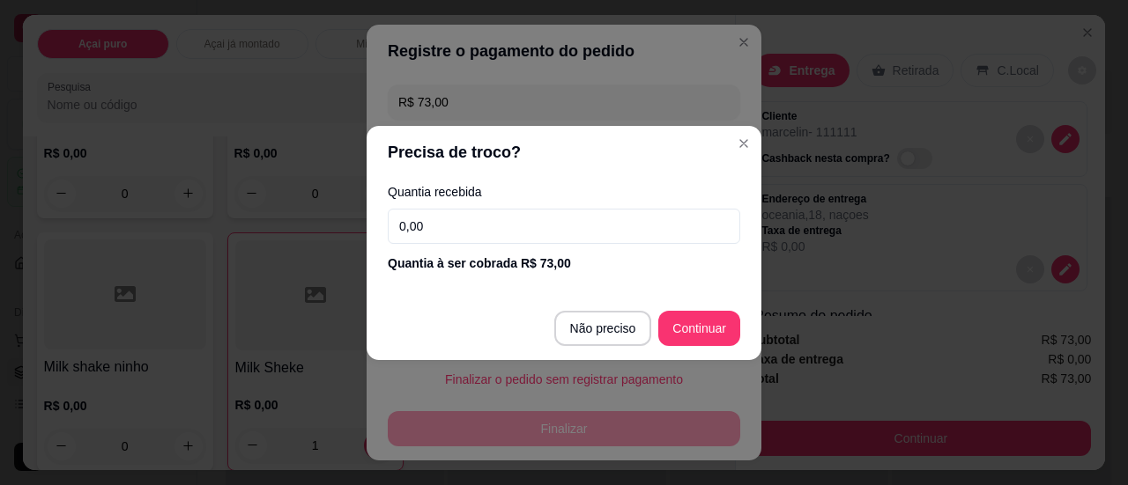
click at [539, 217] on input "0,00" at bounding box center [564, 226] width 352 height 35
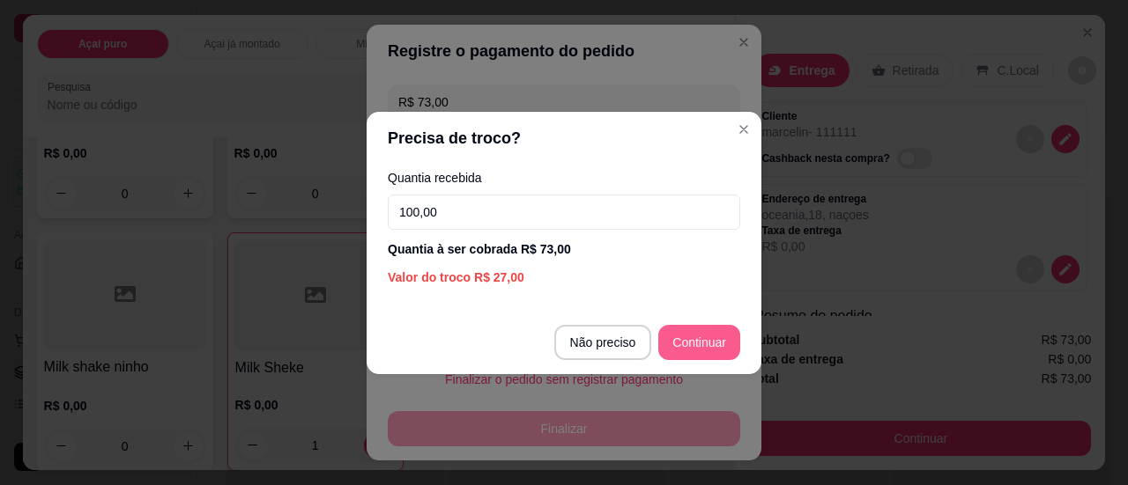
type input "100,00"
type input "R$ 0,00"
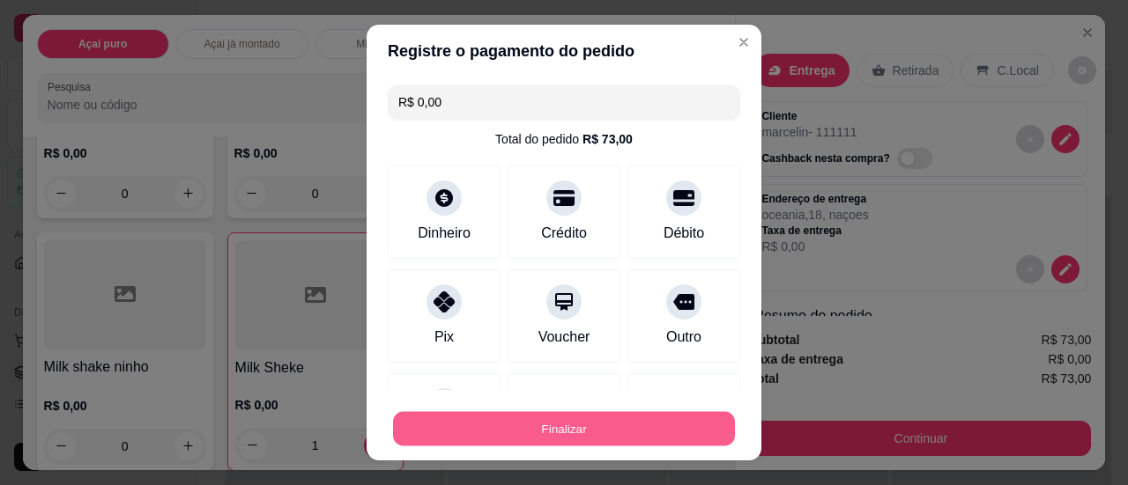
click at [604, 437] on button "Finalizar" at bounding box center [564, 429] width 342 height 34
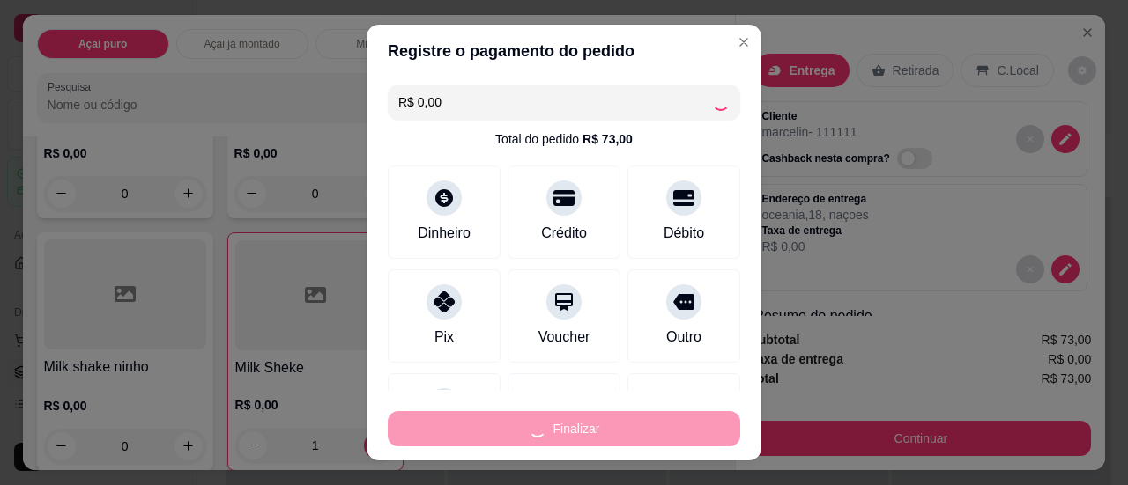
type input "0"
type input "-R$ 73,00"
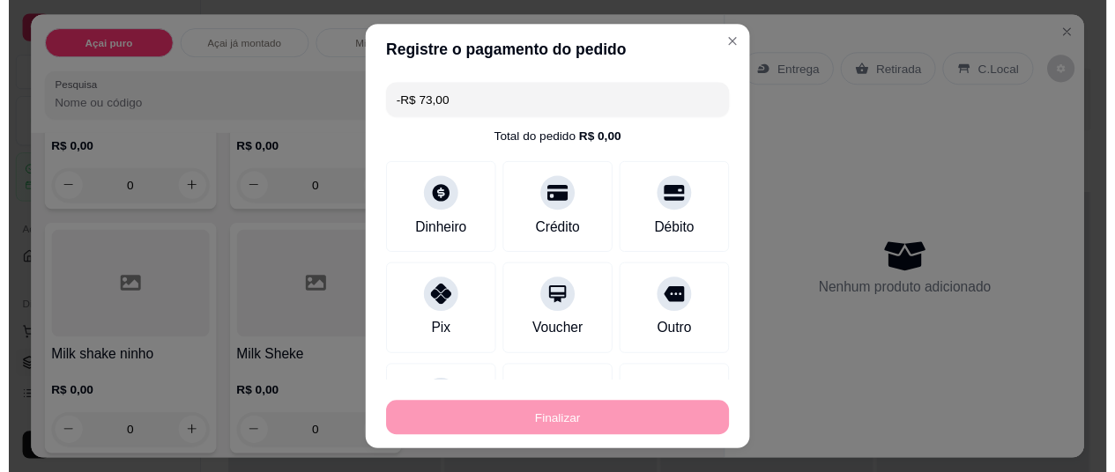
scroll to position [1848, 0]
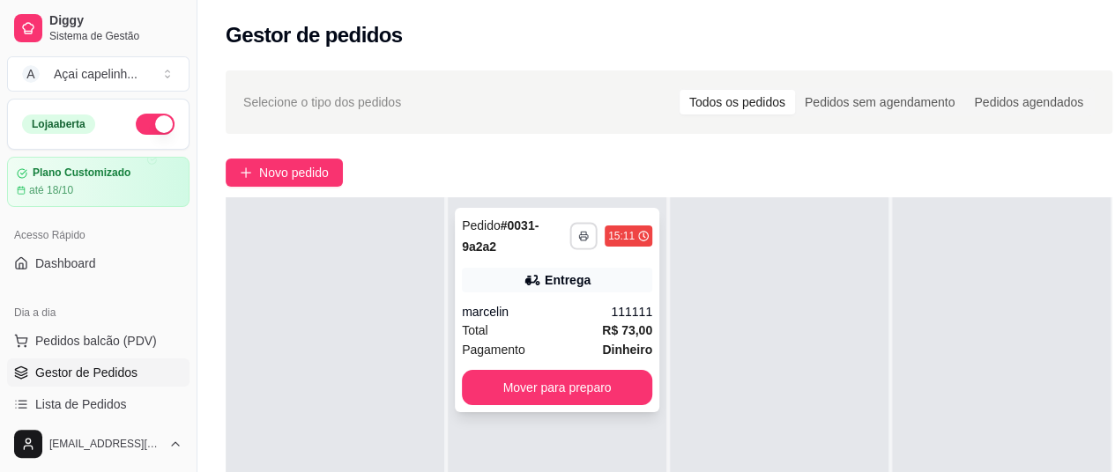
click at [584, 239] on icon "button" at bounding box center [583, 236] width 11 height 11
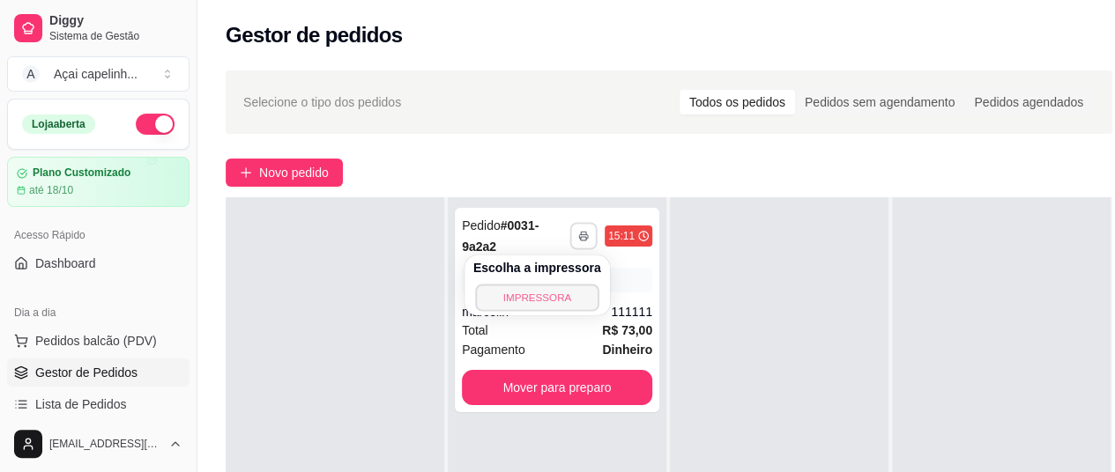
click at [510, 299] on button "IMPRESSORA" at bounding box center [536, 297] width 123 height 27
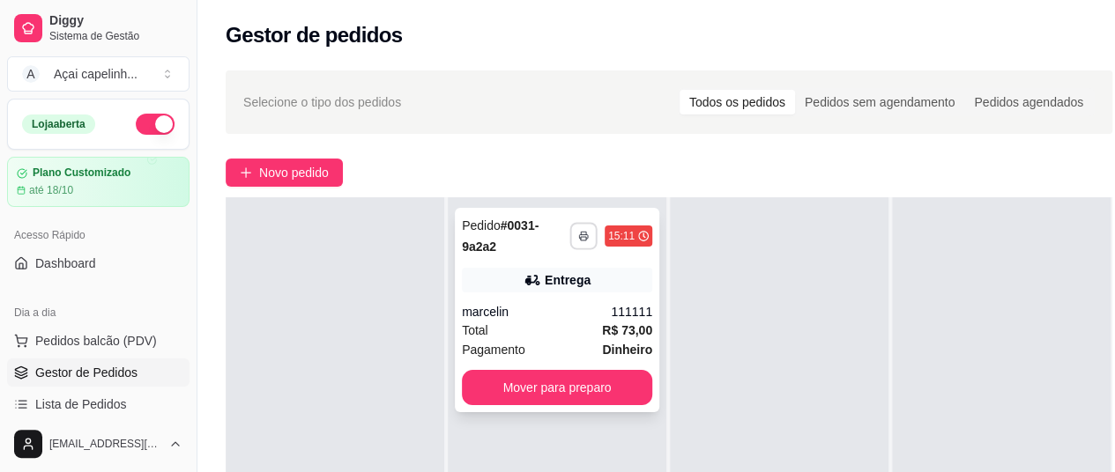
click at [587, 235] on icon "button" at bounding box center [583, 237] width 9 height 4
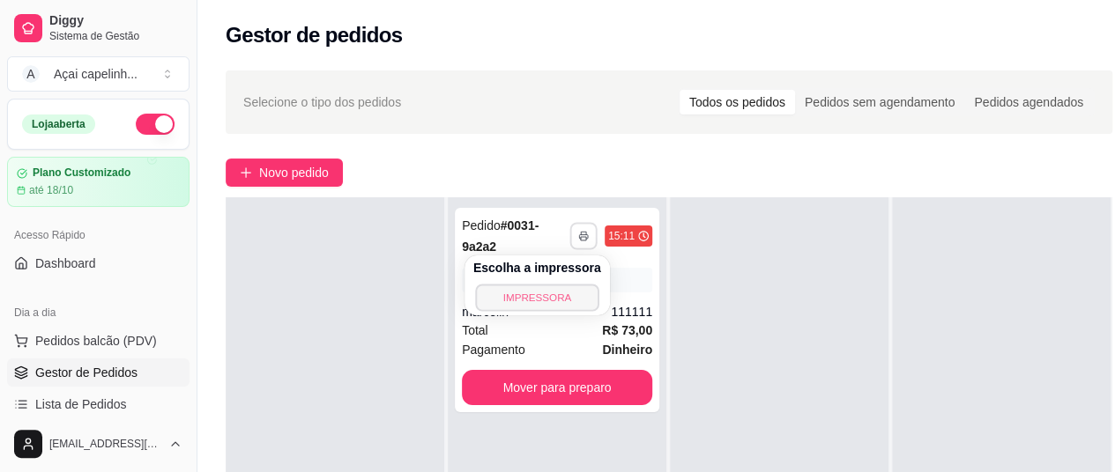
click at [547, 301] on button "IMPRESSORA" at bounding box center [536, 297] width 123 height 27
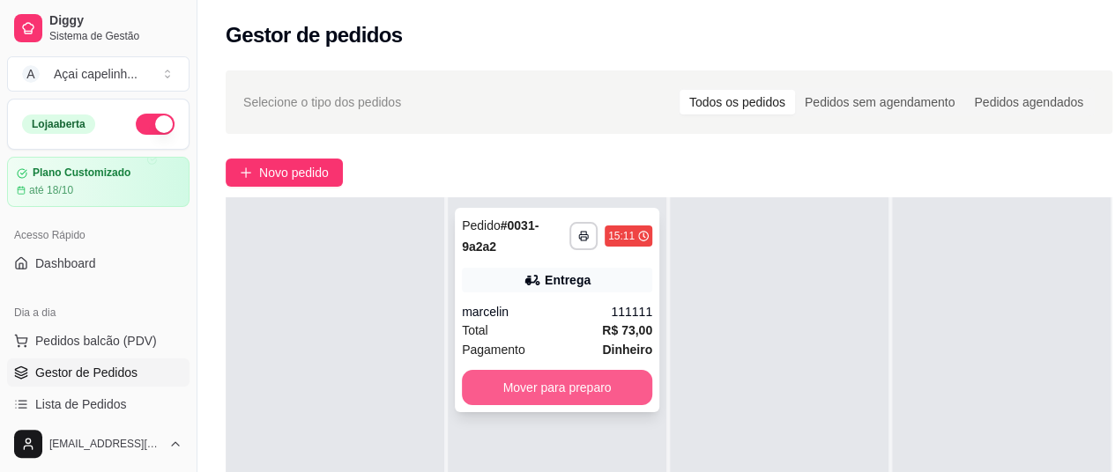
click at [564, 381] on button "Mover para preparo" at bounding box center [557, 387] width 190 height 35
